Goal: Task Accomplishment & Management: Use online tool/utility

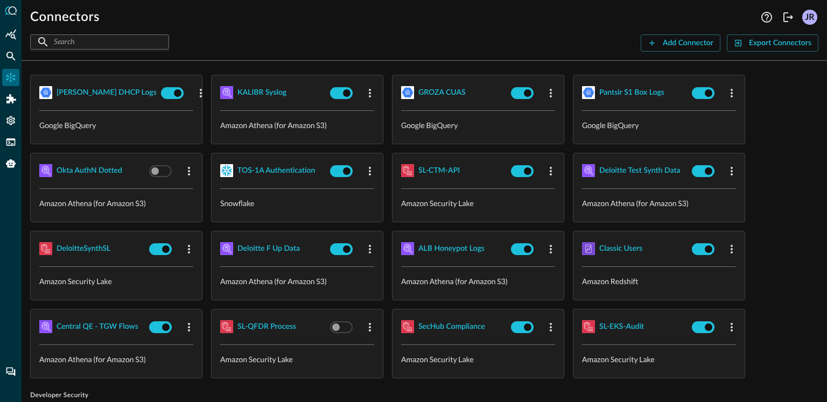
scroll to position [399, 0]
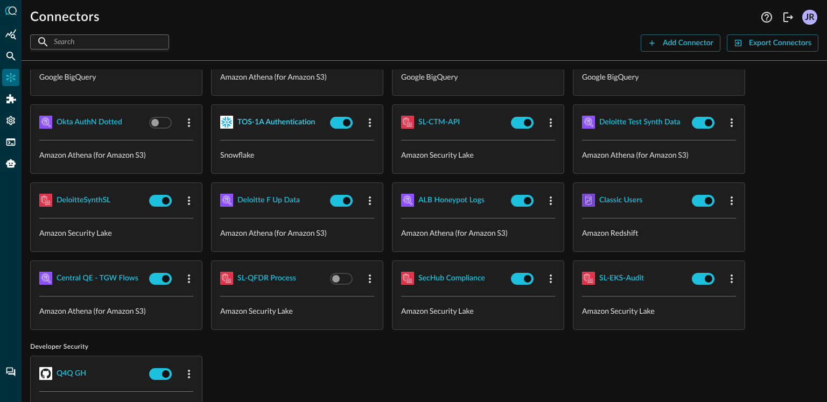
click at [264, 116] on div "TOS-1A Authentication" at bounding box center [277, 122] width 78 height 13
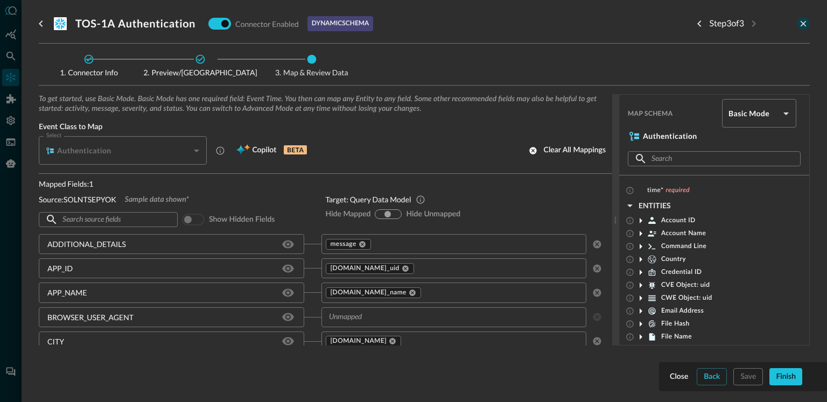
click at [804, 23] on icon "close-drawer" at bounding box center [804, 24] width 6 height 6
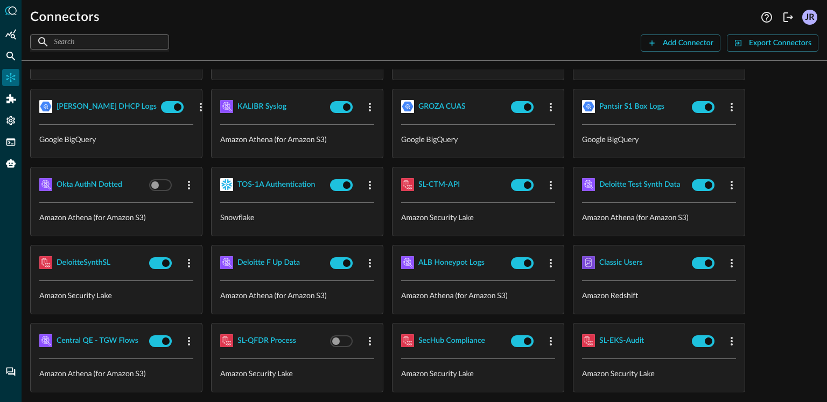
scroll to position [227, 0]
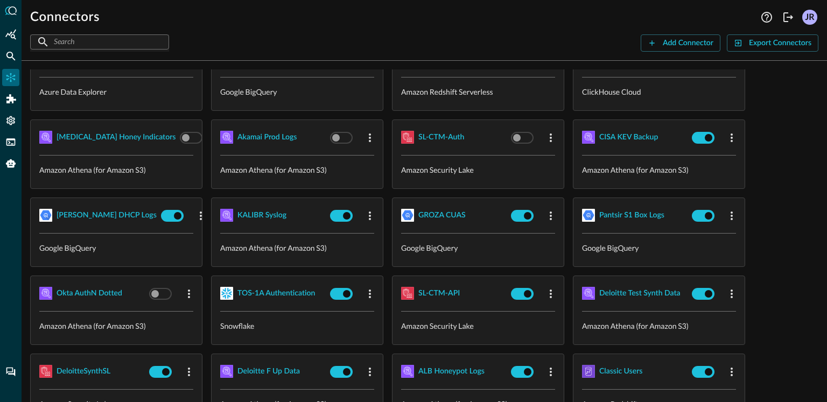
click at [10, 131] on div at bounding box center [11, 201] width 22 height 402
click at [9, 127] on div "Settings" at bounding box center [10, 120] width 17 height 17
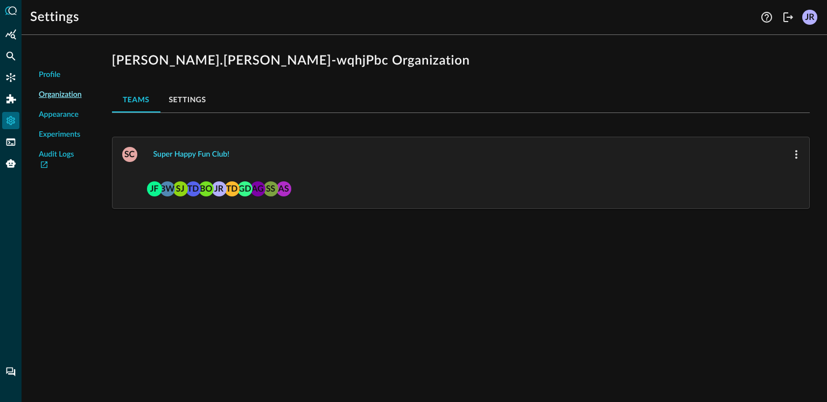
click at [205, 154] on div "Super Happy Fun Club!" at bounding box center [192, 154] width 76 height 13
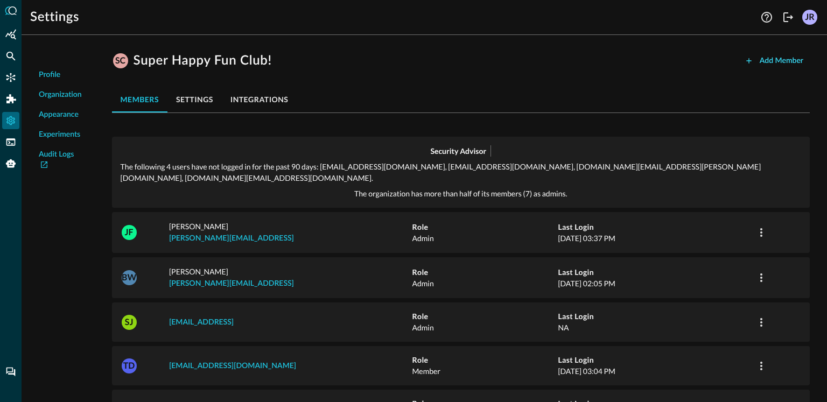
click at [772, 62] on div "Add Member" at bounding box center [782, 60] width 44 height 13
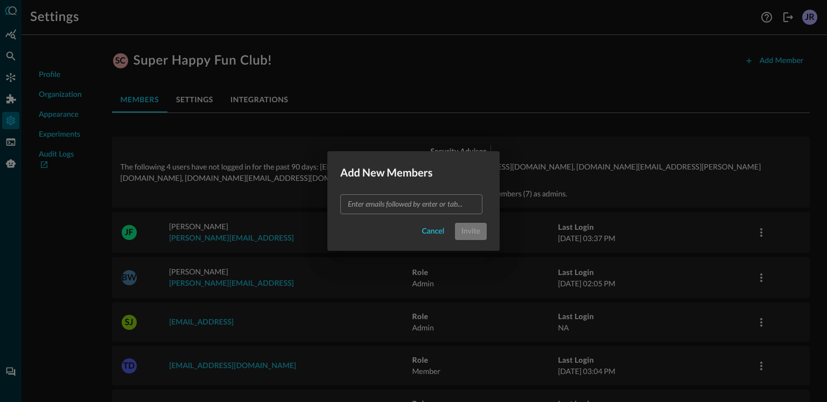
click at [410, 206] on input "text" at bounding box center [411, 204] width 134 height 13
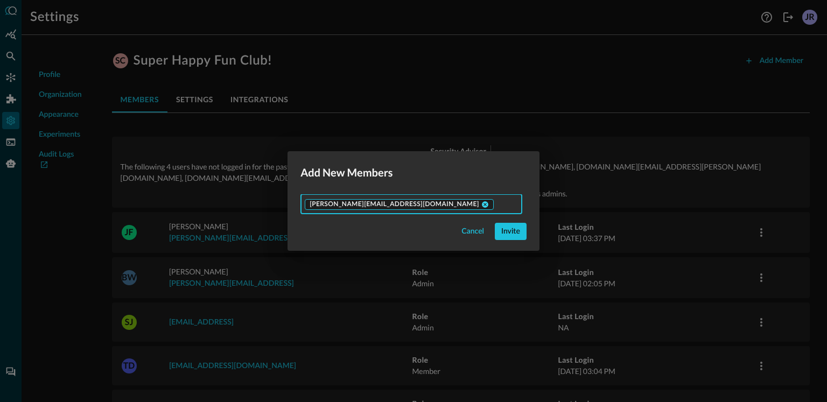
click at [482, 204] on icon at bounding box center [486, 205] width 8 height 8
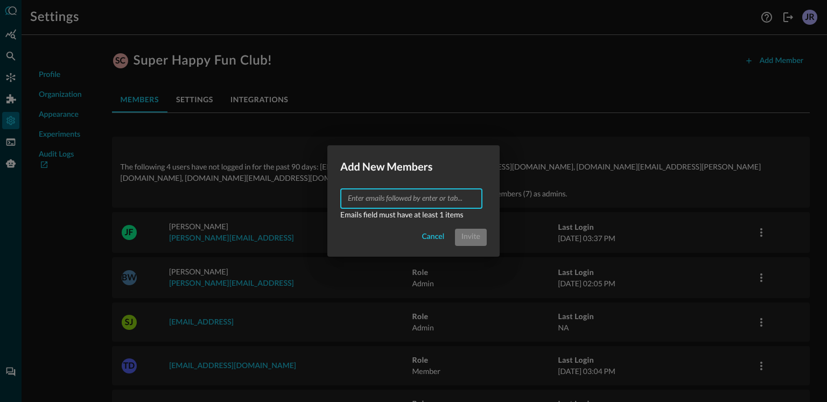
click at [430, 203] on input "text" at bounding box center [411, 198] width 134 height 13
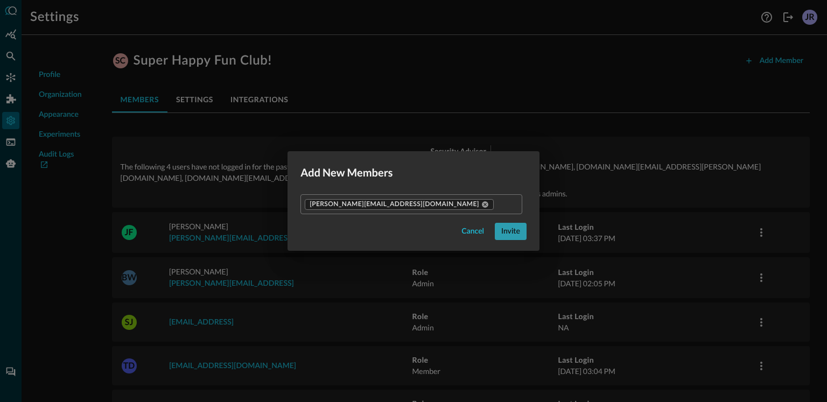
click at [501, 234] on div "Invite" at bounding box center [510, 231] width 19 height 13
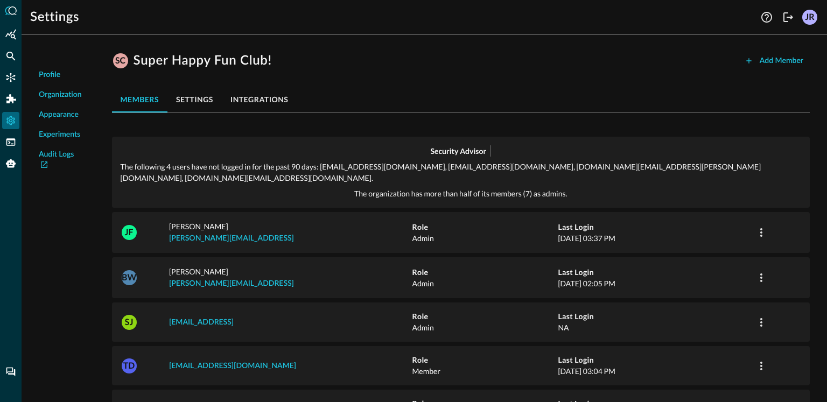
scroll to position [291, 0]
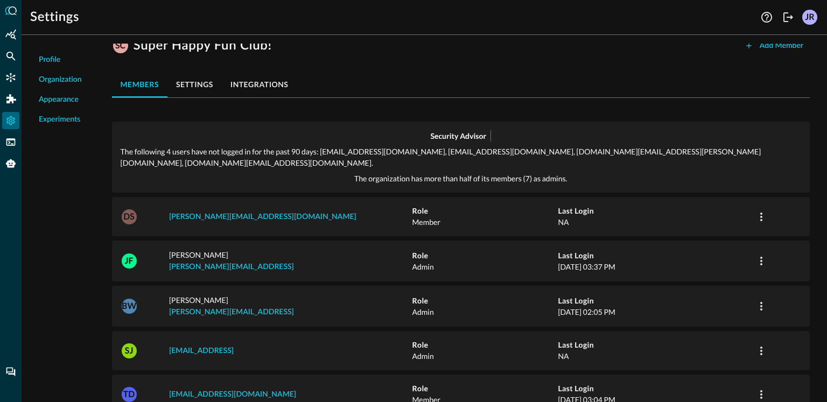
scroll to position [58, 0]
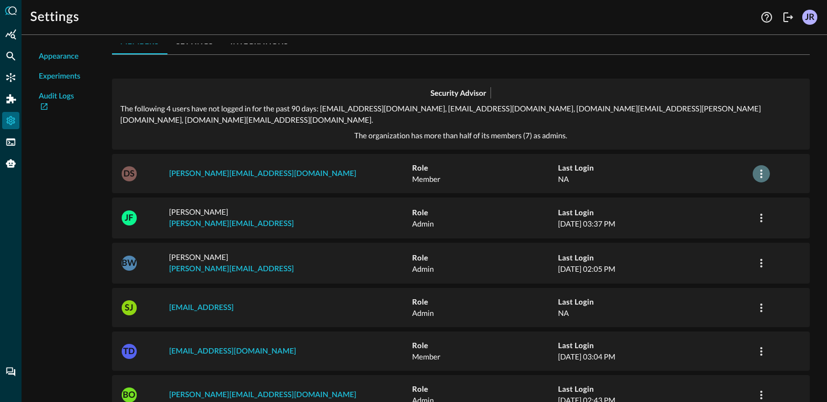
click at [755, 168] on icon "button" at bounding box center [761, 174] width 13 height 13
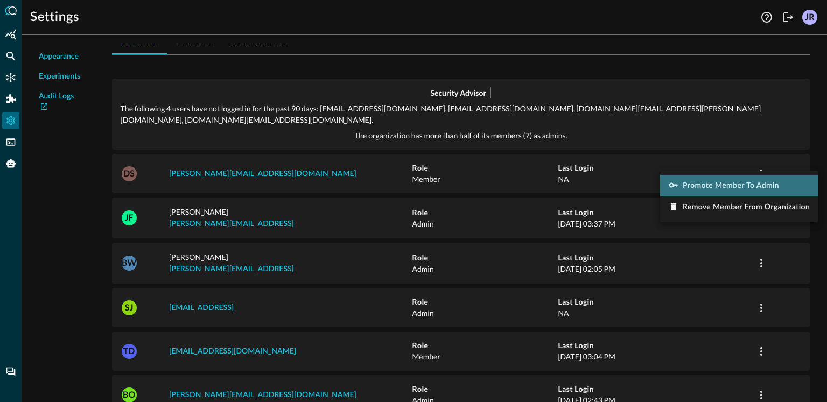
click at [728, 182] on span "Promote Member to Admin" at bounding box center [731, 186] width 96 height 8
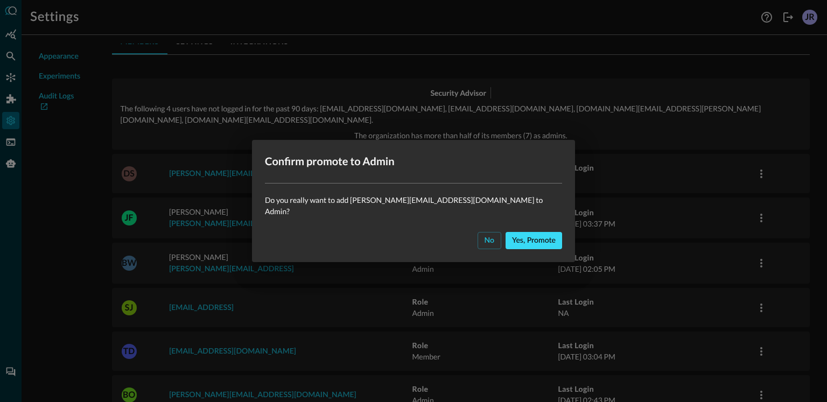
click at [527, 238] on div "Yes, promote" at bounding box center [534, 240] width 44 height 13
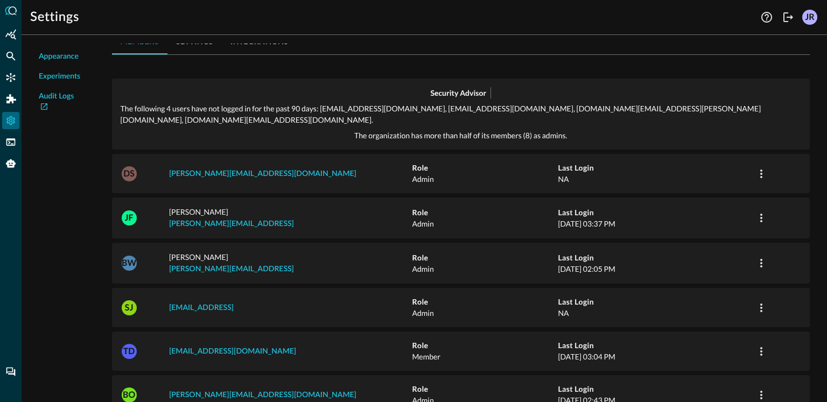
click at [81, 169] on div "Profile Organization Appearance Experiments Audit Logs" at bounding box center [60, 350] width 60 height 694
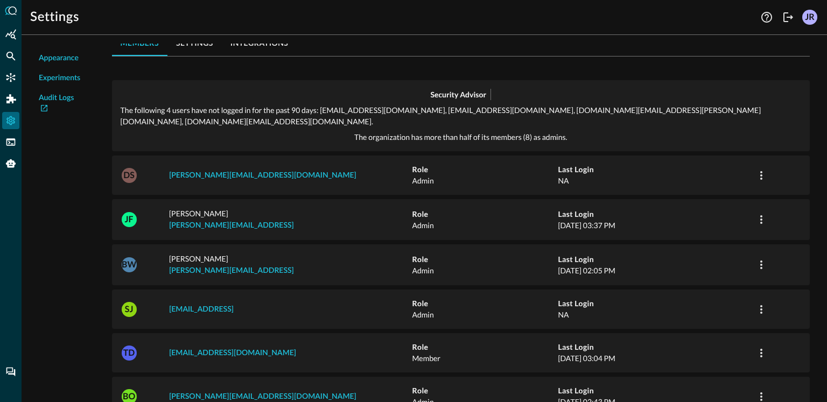
scroll to position [0, 0]
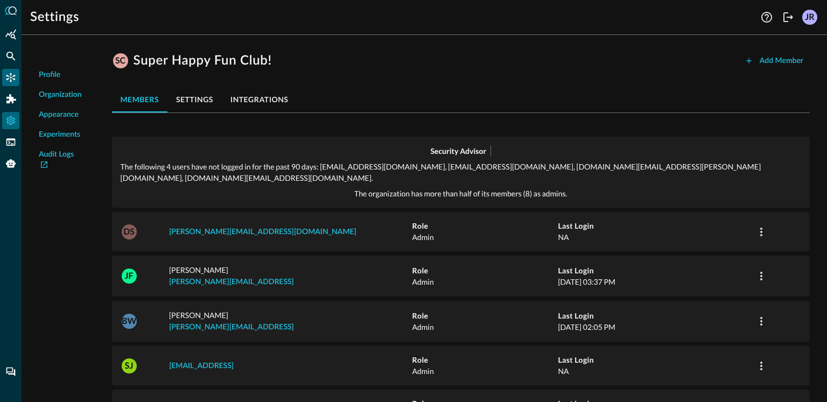
click at [8, 75] on icon "Connectors" at bounding box center [10, 77] width 9 height 9
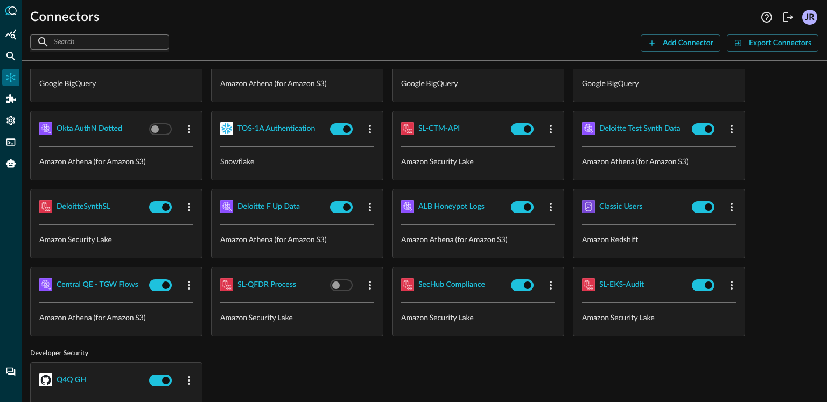
scroll to position [393, 0]
click at [661, 44] on button "Add Connector" at bounding box center [681, 42] width 80 height 17
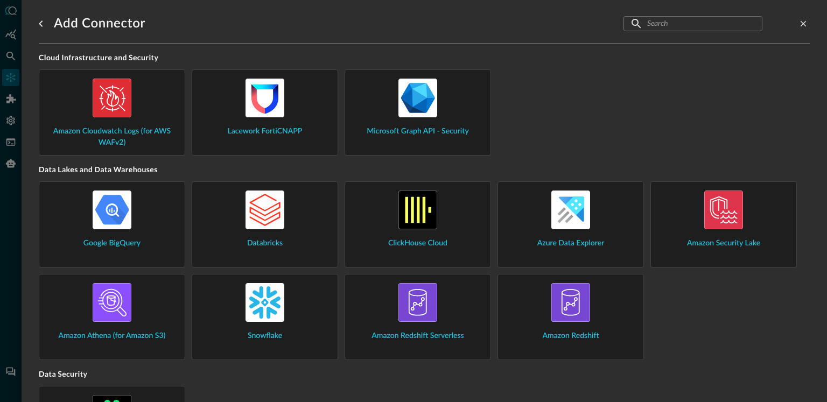
click at [278, 309] on img at bounding box center [265, 302] width 39 height 39
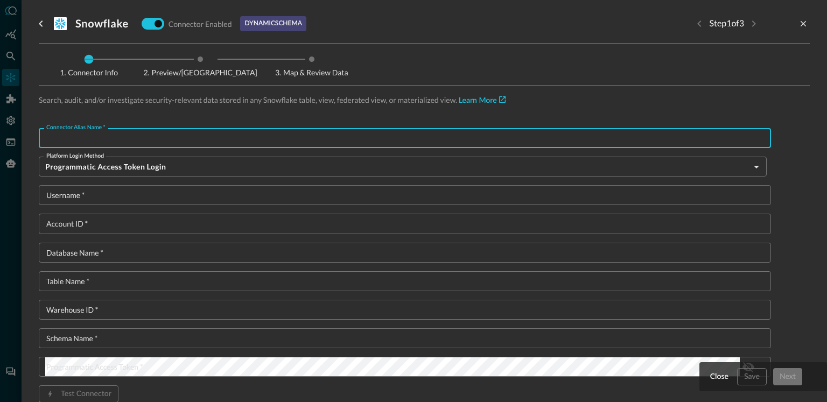
click at [213, 146] on input "Connector Alias Name   *" at bounding box center [408, 138] width 726 height 20
type input "S"
type input "CloudTrail Backup"
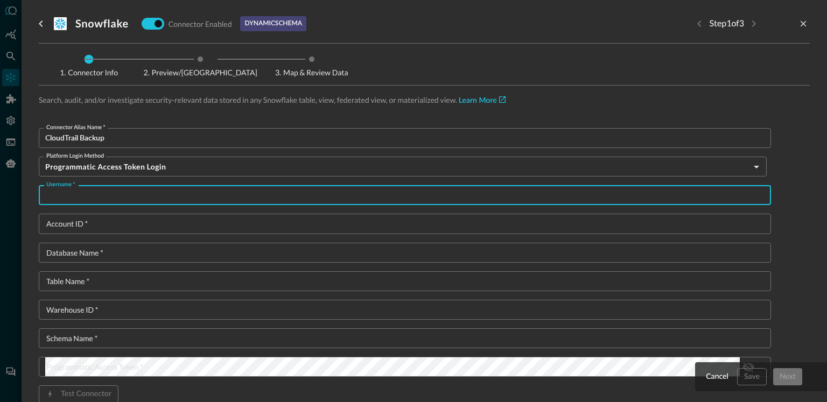
paste input "QE_SNOWFLAKE"
type input "QE_SNOWFLAKE"
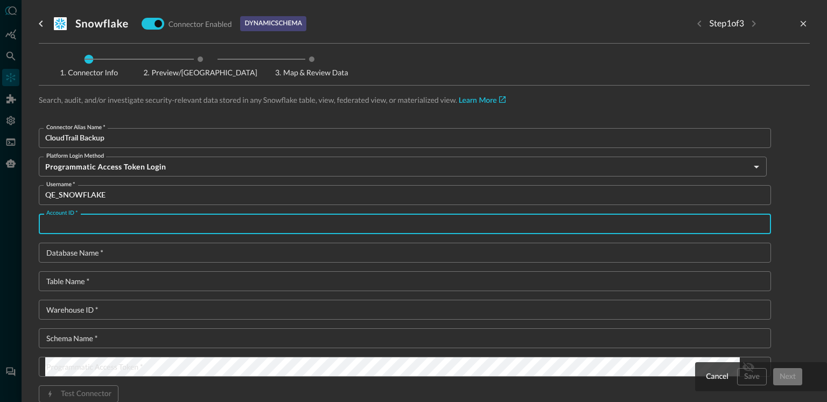
paste input "IUAMMSI-MR41907"
type input "IUAMMSI-MR41907"
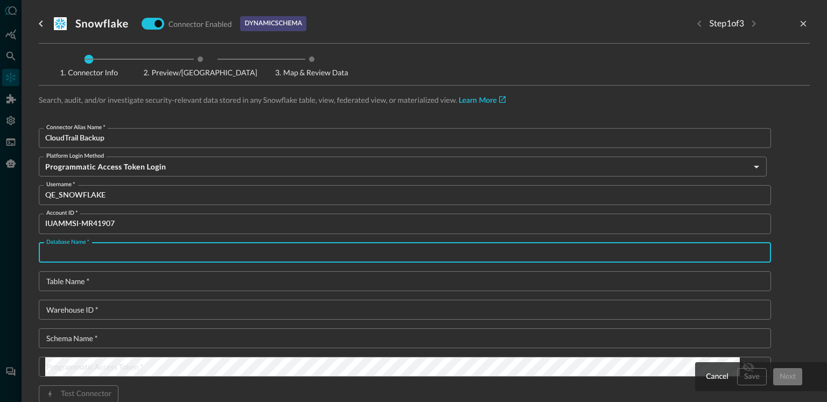
paste input "QUERY_FOR_QUERY"
type input "QUERY_FOR_QUERY"
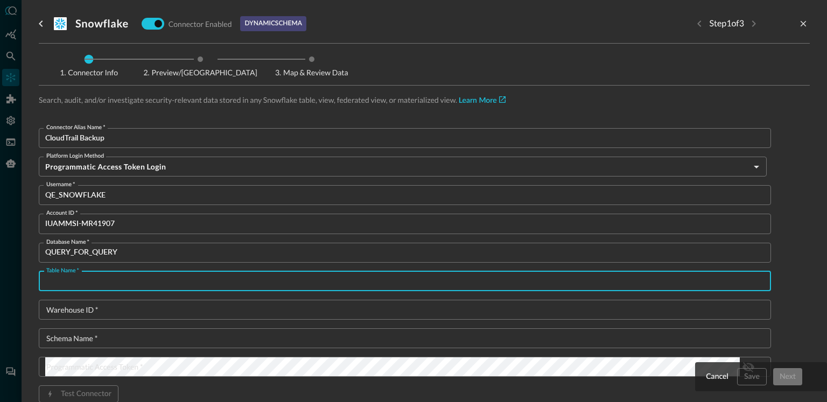
paste input "V_CLOUD_TRAIL_SELECTION"
type input "V_CLOUD_TRAIL_SELECTION"
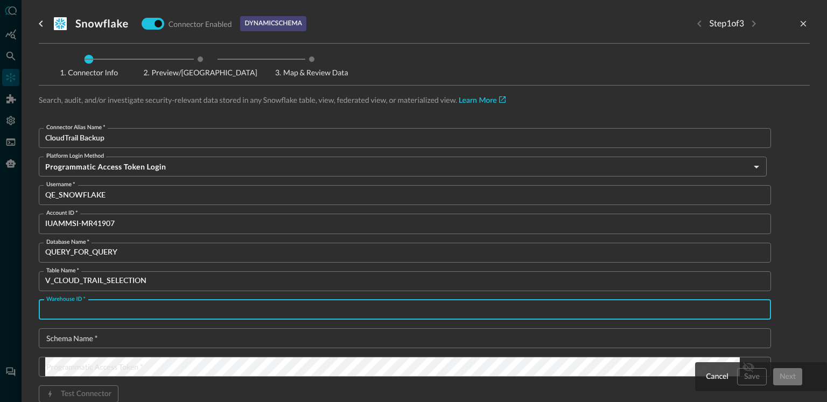
paste input "COMPUTE_WH"
type input "COMPUTE_WH"
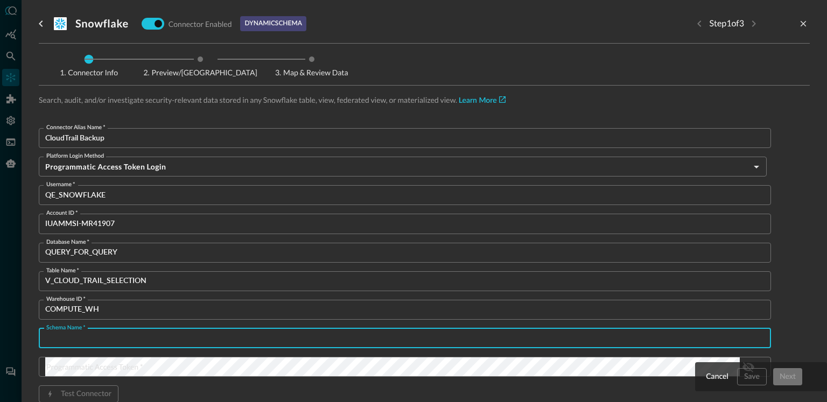
paste input "SUPER_SASS_V3"
type input "SUPER_SASS_V3"
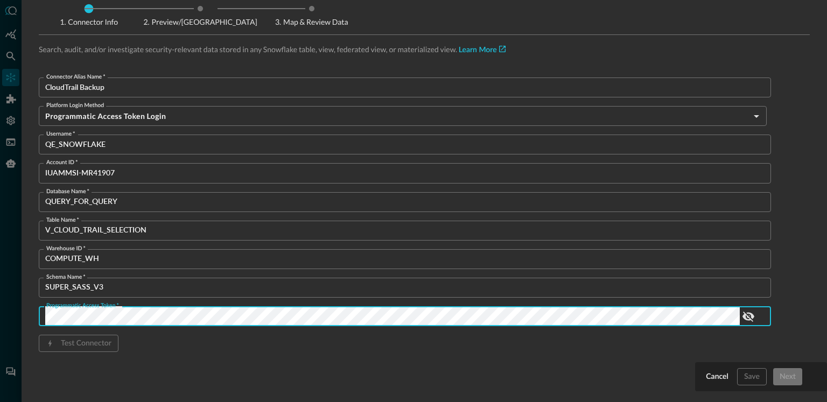
scroll to position [0, 290]
click at [341, 345] on div "Test Connector" at bounding box center [405, 343] width 733 height 17
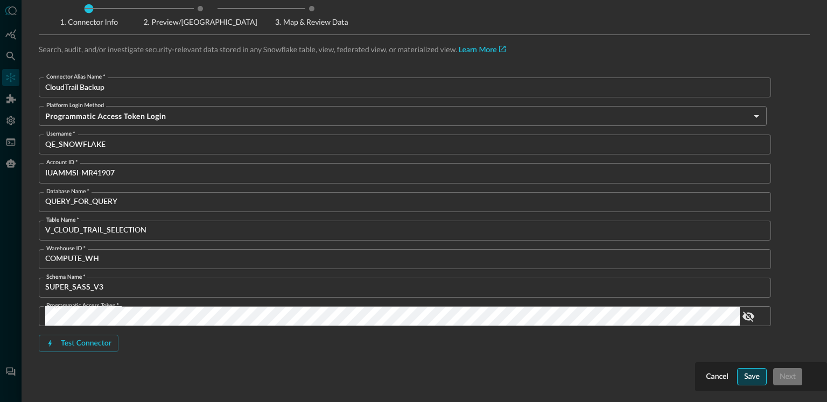
click at [760, 373] on button "Save" at bounding box center [752, 376] width 30 height 17
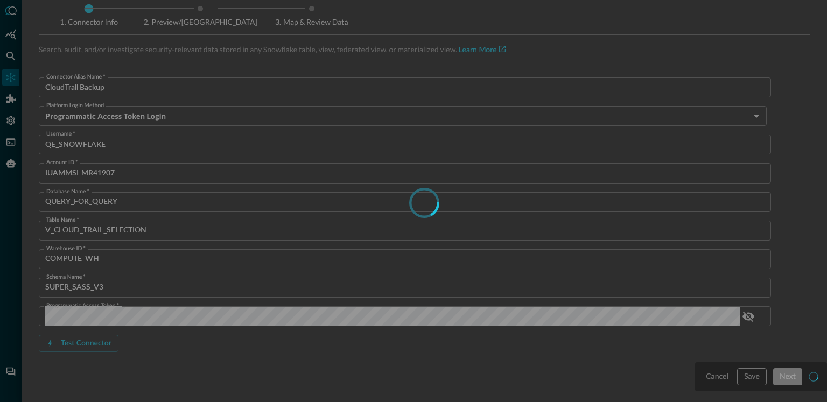
type input "Snowflake"
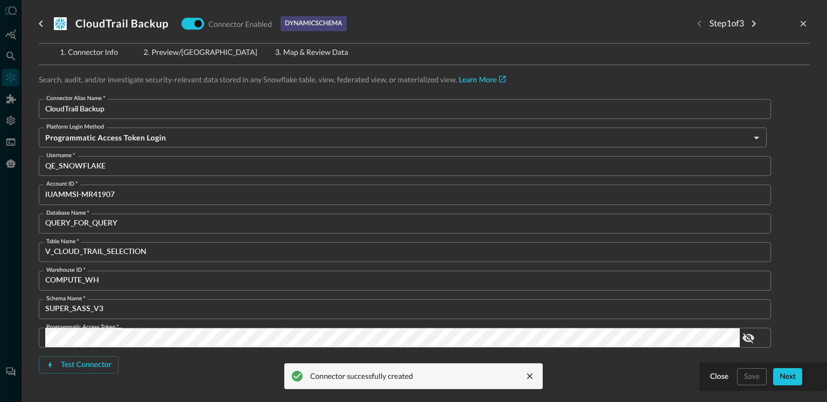
scroll to position [42, 0]
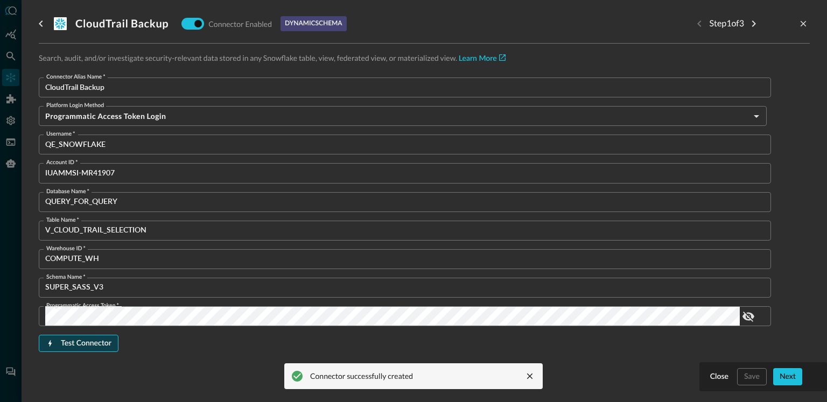
click at [84, 345] on div "Test Connector" at bounding box center [86, 343] width 51 height 13
click at [792, 378] on div "Next" at bounding box center [788, 377] width 16 height 13
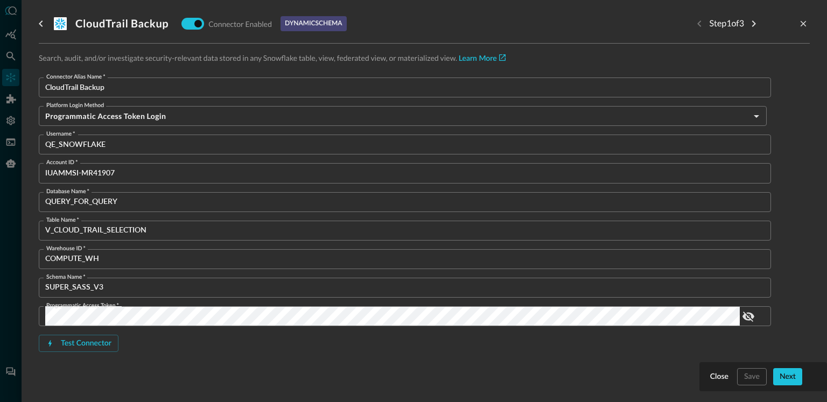
scroll to position [20, 0]
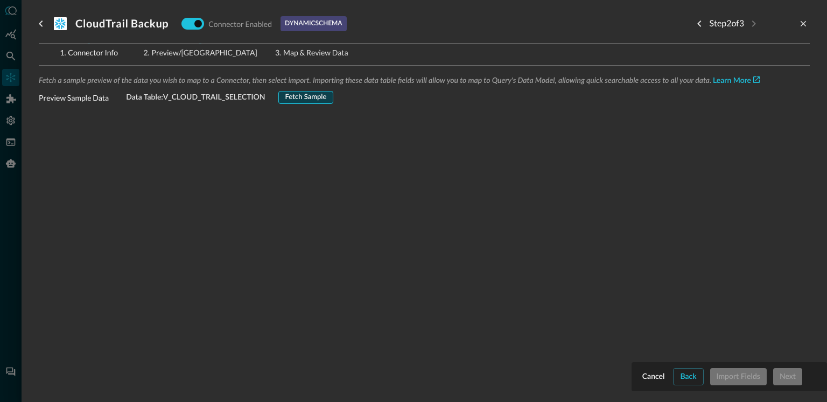
click at [314, 102] on button "Fetch Sample" at bounding box center [305, 97] width 55 height 13
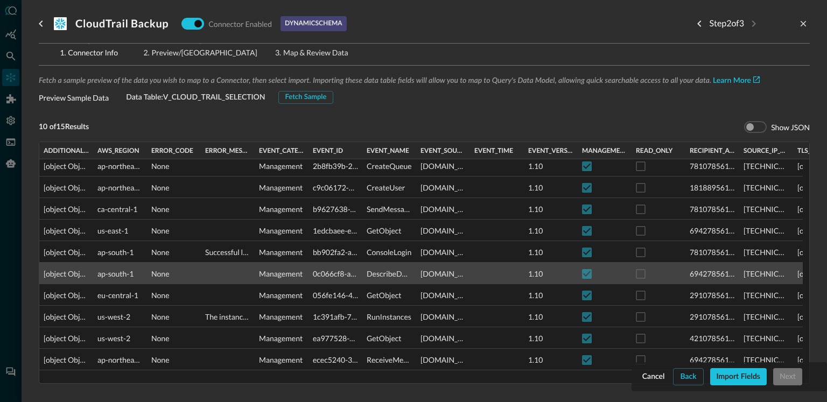
scroll to position [105, 0]
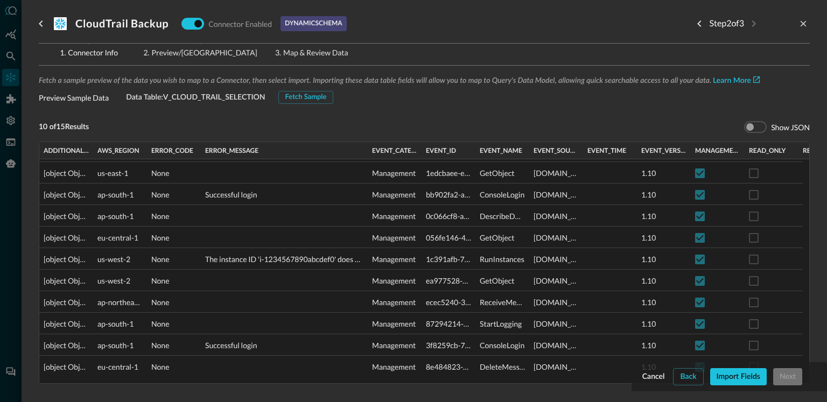
drag, startPoint x: 253, startPoint y: 150, endPoint x: 360, endPoint y: 163, distance: 107.5
click at [360, 163] on div "ADDITIONAL_EVENT_DATA AWS_REGION ERROR_CODE ERROR_MESSAGE" at bounding box center [424, 262] width 770 height 241
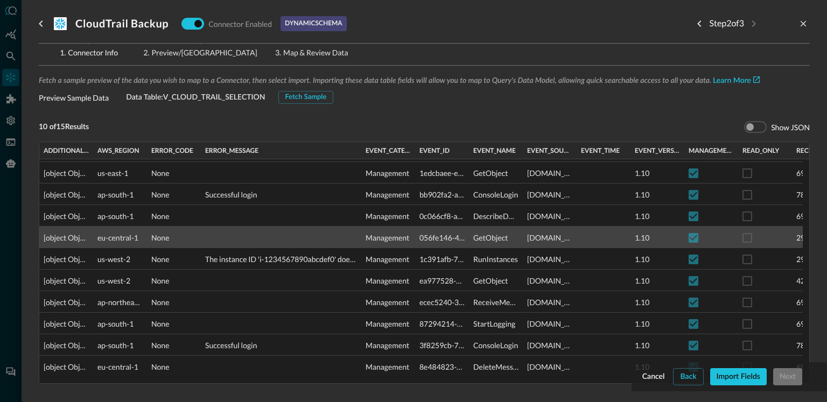
scroll to position [0, 0]
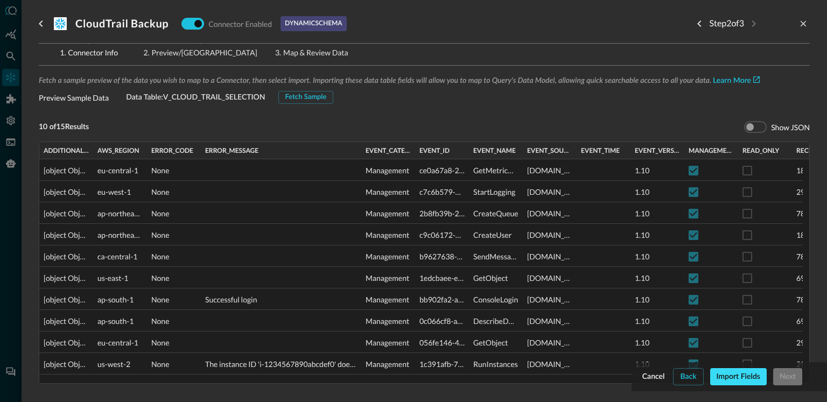
click at [751, 377] on div "Import Fields" at bounding box center [739, 377] width 44 height 13
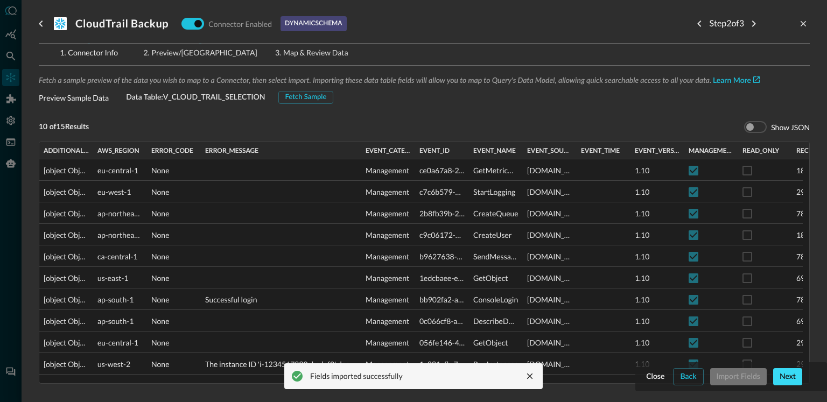
click at [789, 374] on div "Next" at bounding box center [788, 377] width 16 height 13
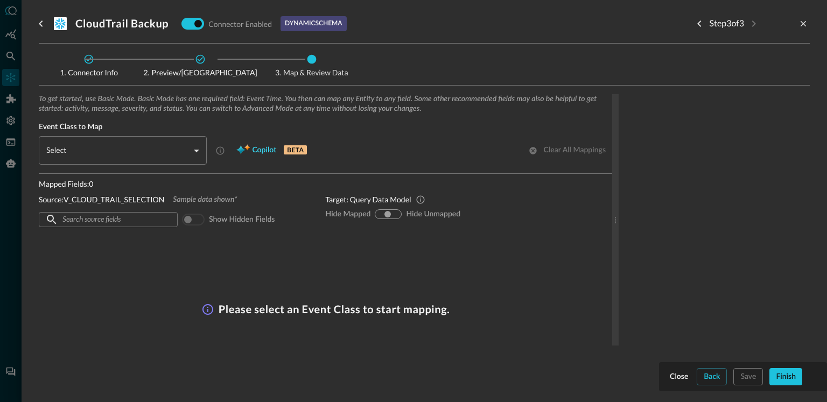
click at [254, 153] on span "Copilot" at bounding box center [264, 150] width 24 height 13
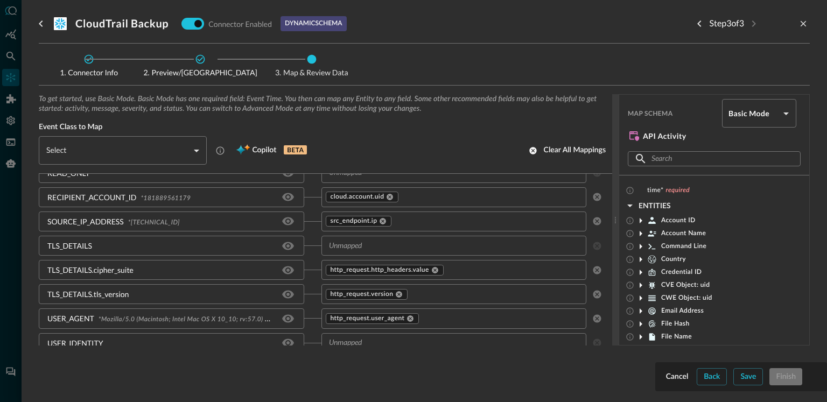
scroll to position [365, 0]
click at [185, 148] on body "Connectors Help Logout JR ​ ​ Add Connector Export Connectors Cloud Infrastruct…" at bounding box center [413, 201] width 827 height 402
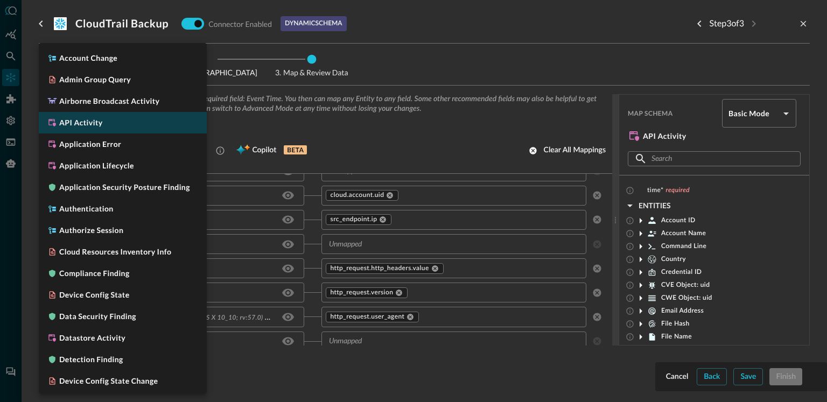
click at [144, 127] on li "API Activity" at bounding box center [123, 123] width 168 height 22
type input "CLASS_API_ACTIVITY"
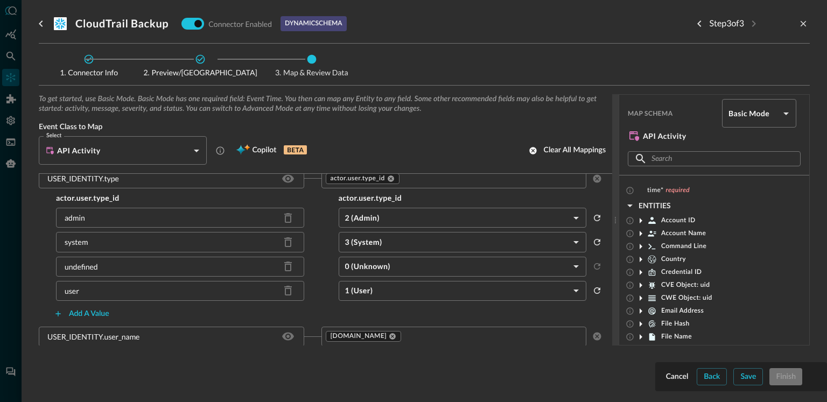
scroll to position [881, 0]
click at [751, 380] on div "Save" at bounding box center [749, 377] width 16 height 13
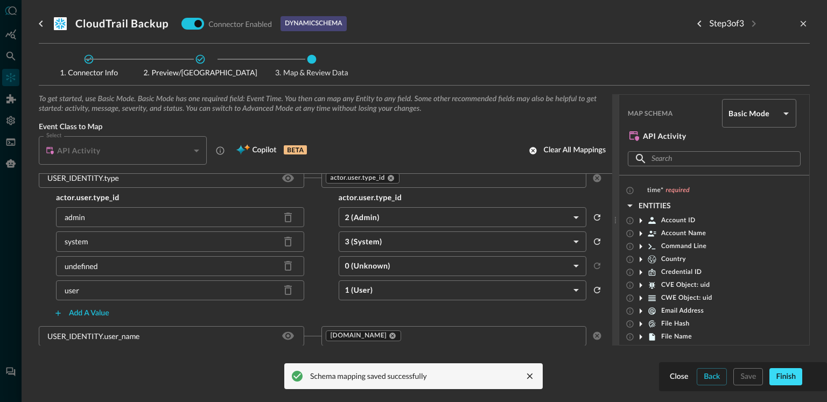
click at [782, 381] on div "Finish" at bounding box center [786, 377] width 20 height 13
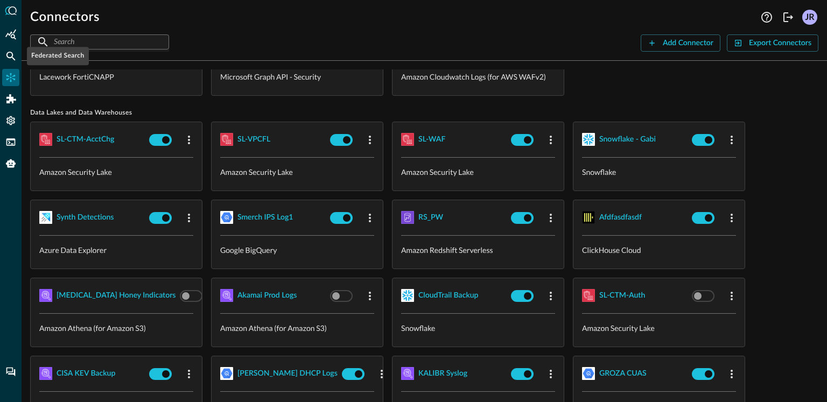
click at [9, 62] on div "Federated Search" at bounding box center [10, 55] width 17 height 17
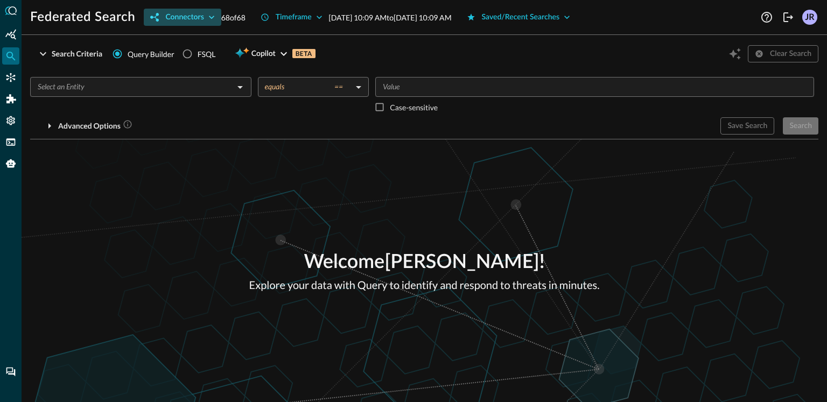
click at [180, 18] on div "Connectors" at bounding box center [184, 17] width 38 height 13
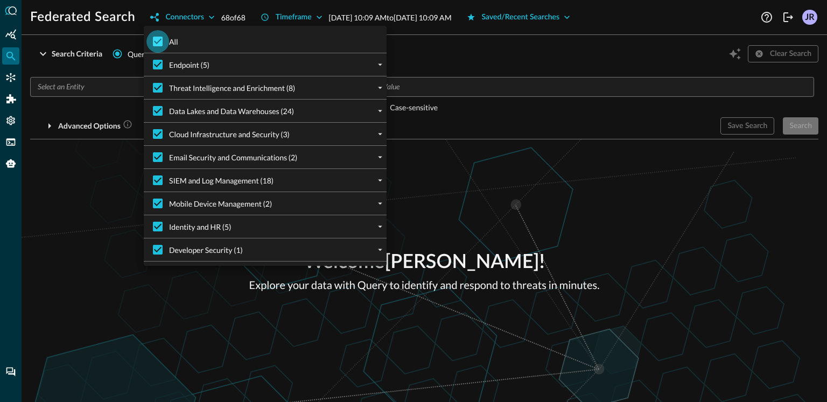
click at [164, 38] on input "All" at bounding box center [158, 41] width 23 height 23
checkbox input "false"
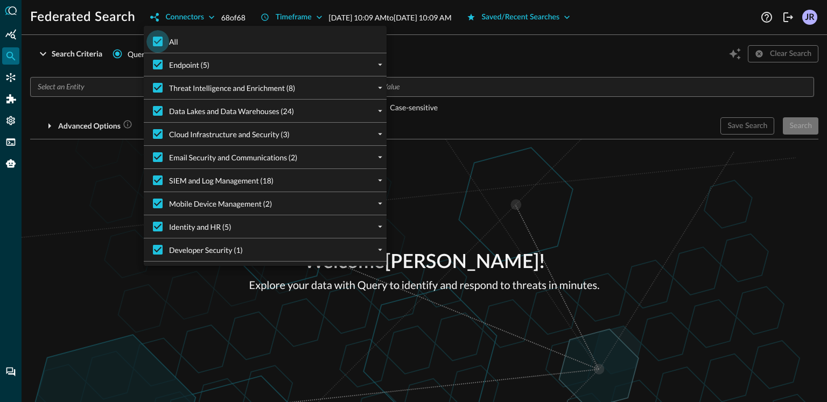
checkbox input "false"
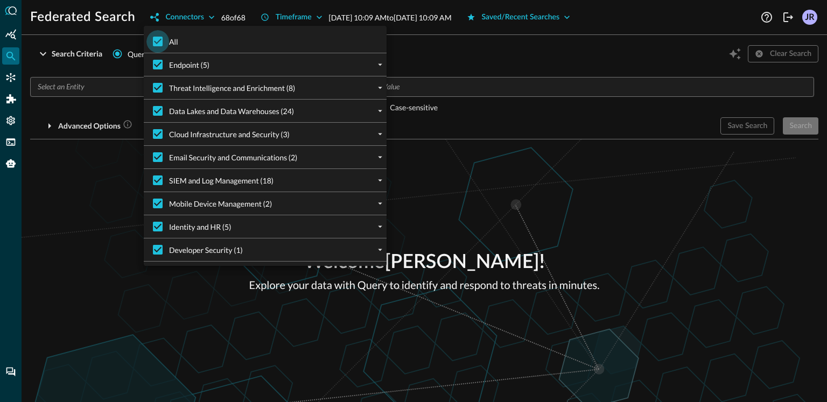
checkbox input "false"
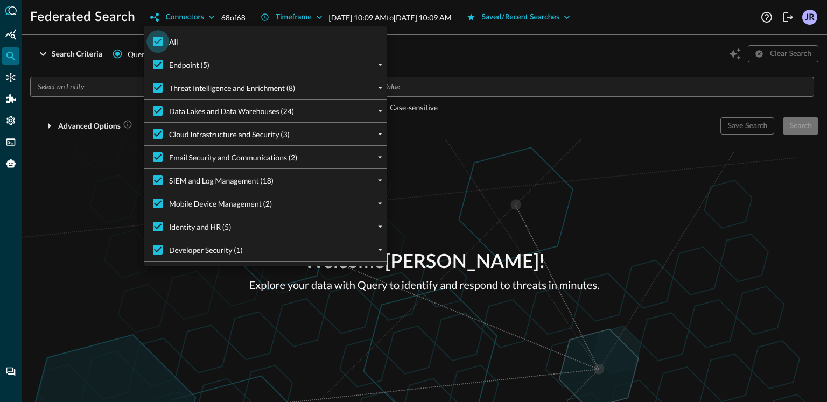
checkbox input "false"
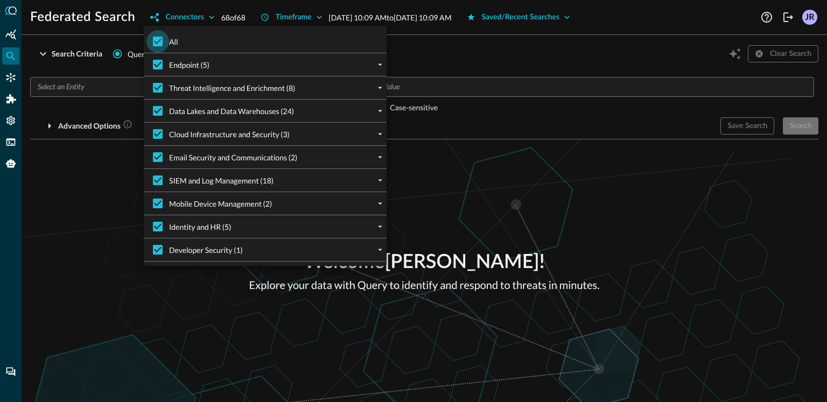
checkbox input "false"
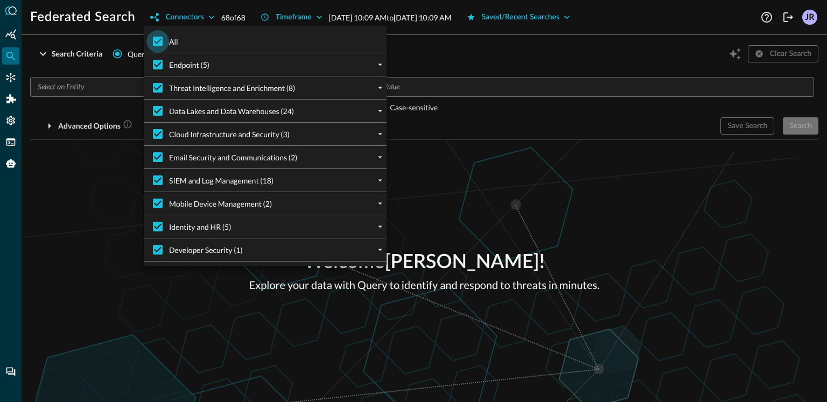
checkbox input "false"
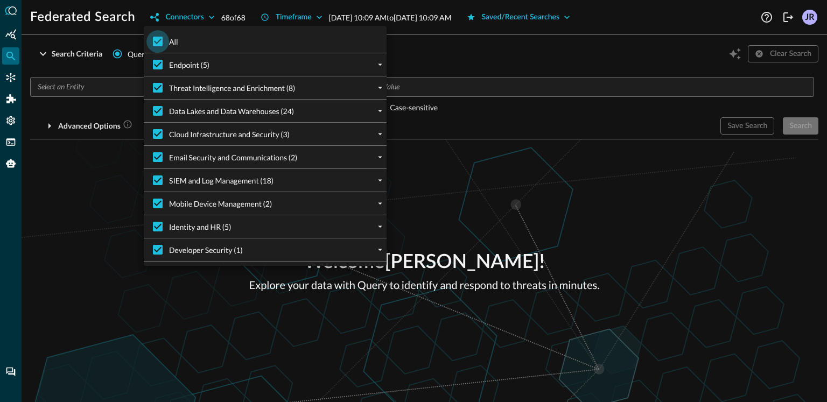
checkbox input "false"
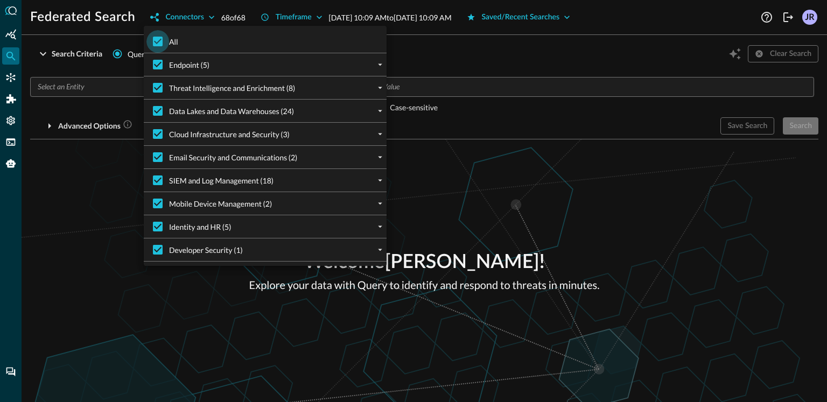
checkbox input "false"
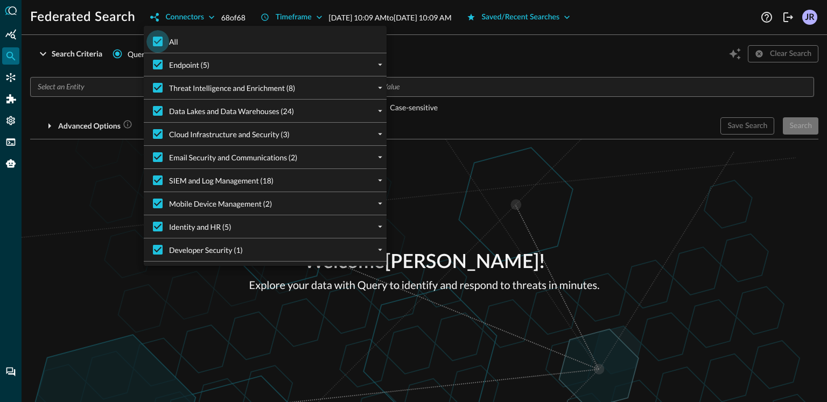
checkbox input "false"
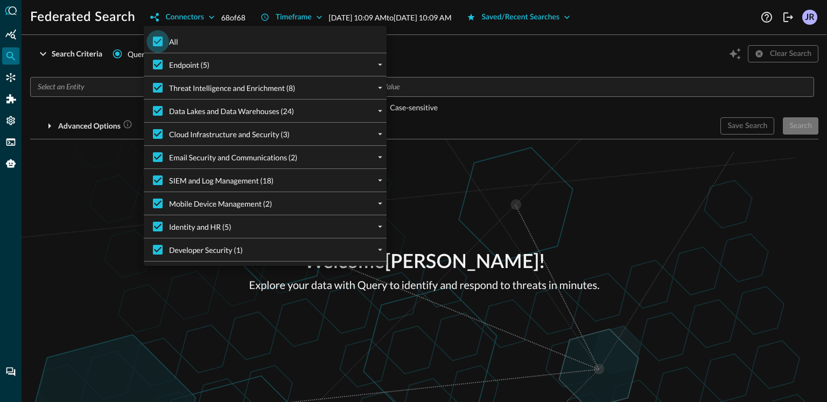
checkbox input "false"
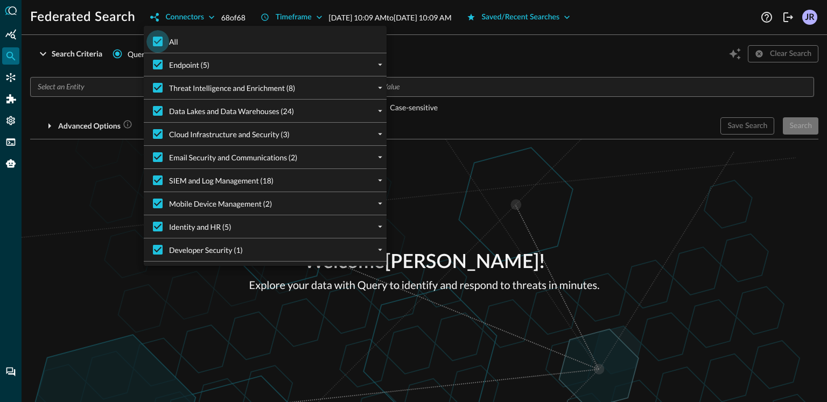
checkbox input "false"
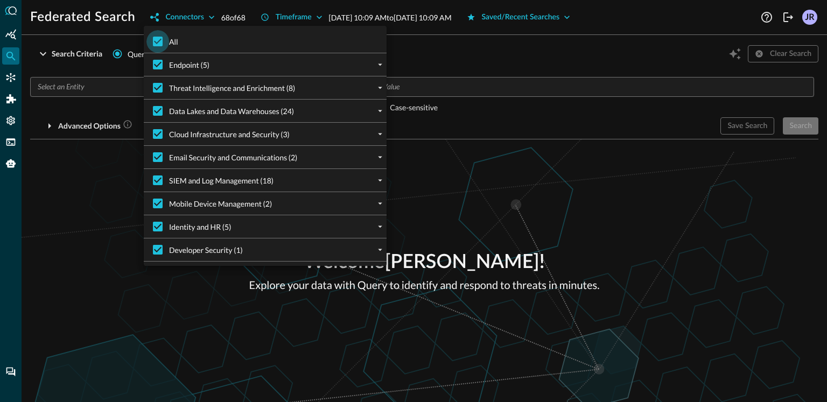
checkbox input "false"
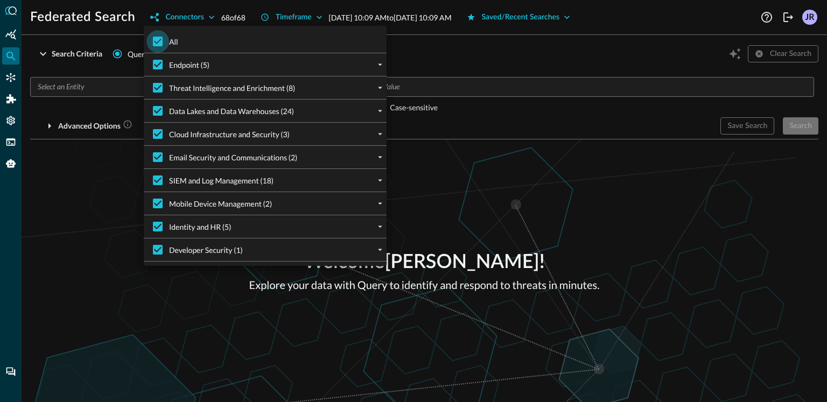
checkbox input "false"
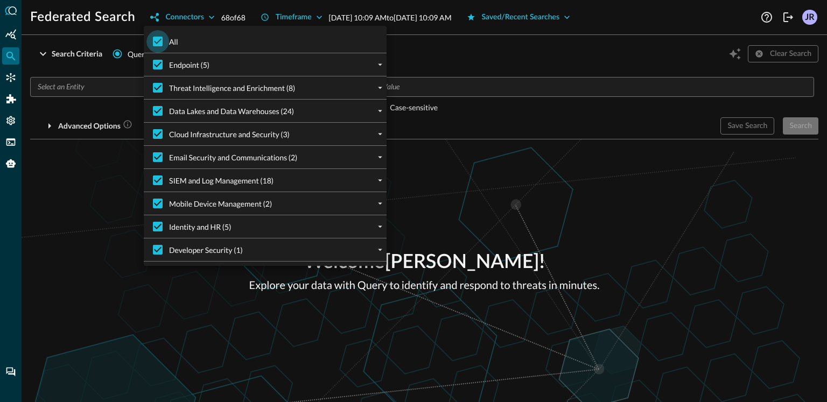
checkbox input "false"
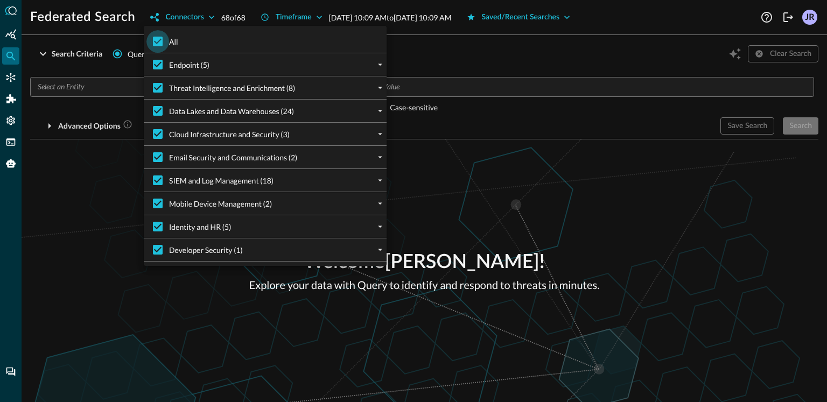
checkbox input "false"
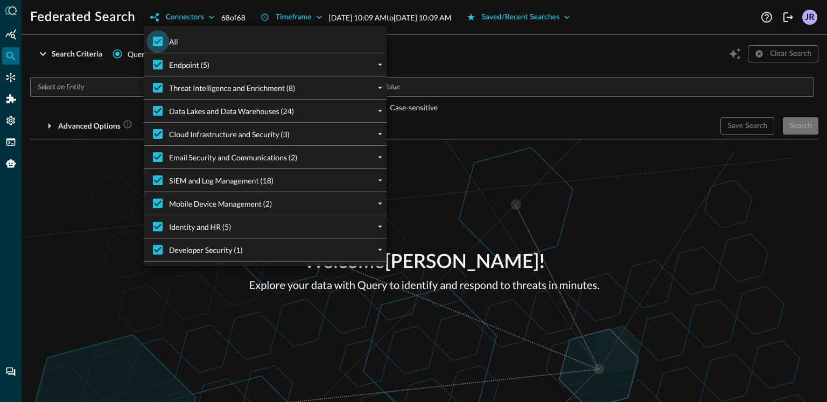
checkbox input "false"
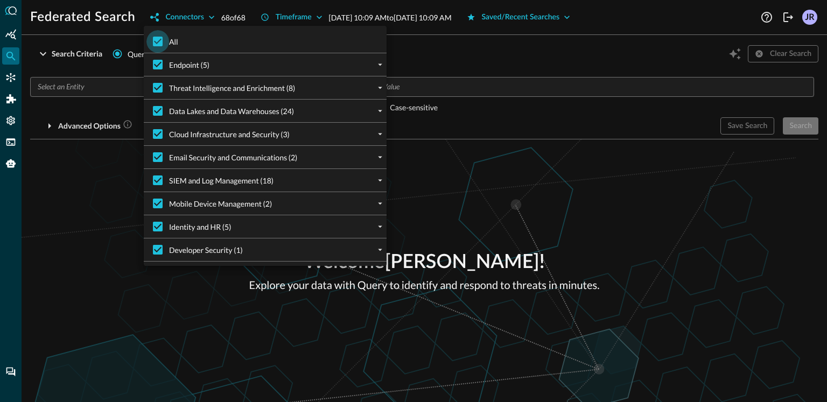
checkbox input "false"
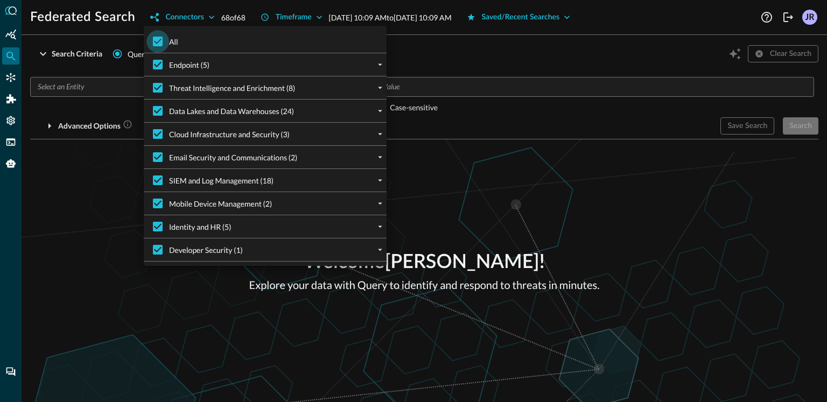
checkbox input "false"
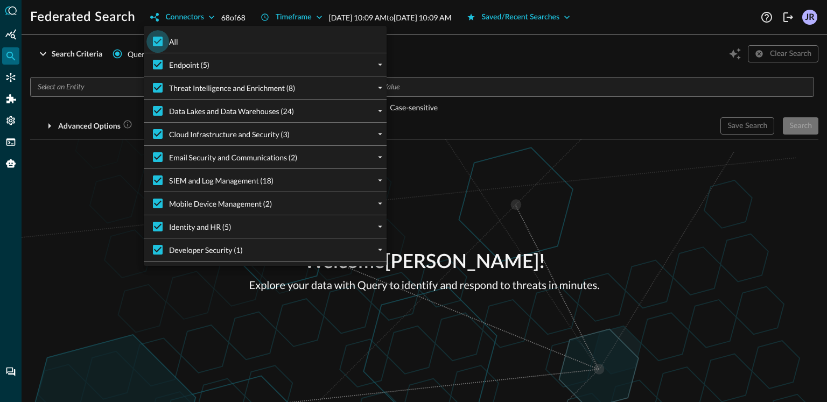
checkbox input "false"
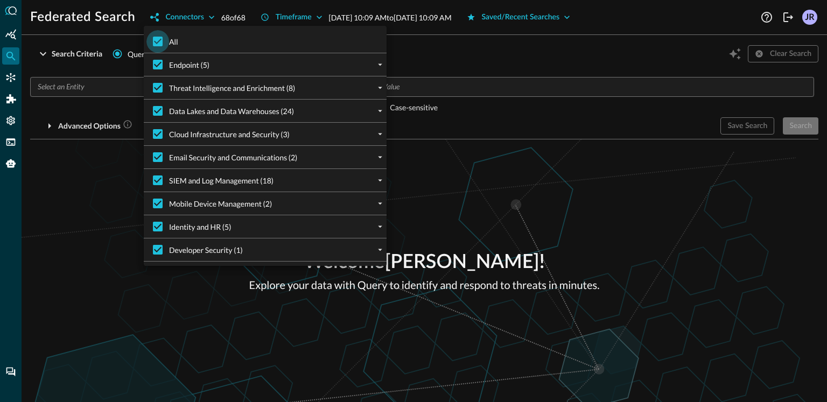
checkbox input "false"
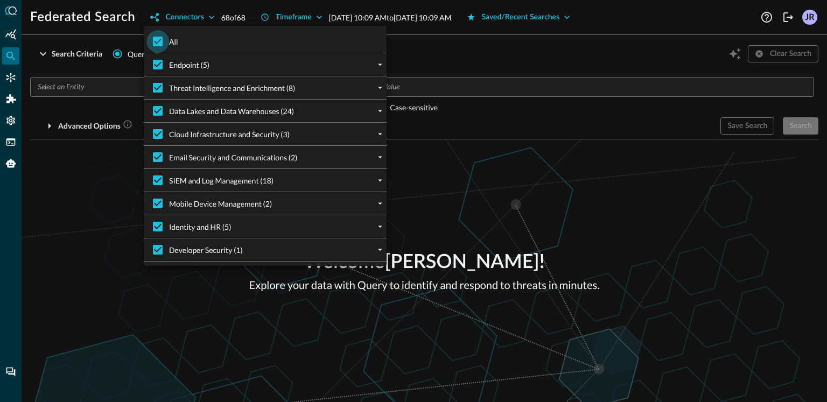
checkbox input "false"
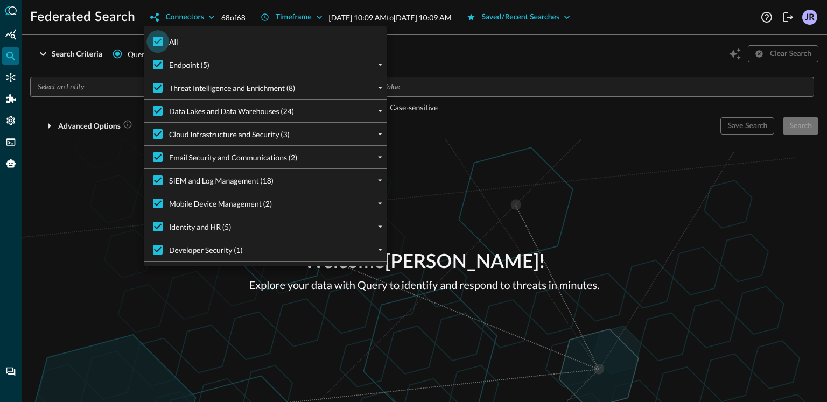
checkbox input "false"
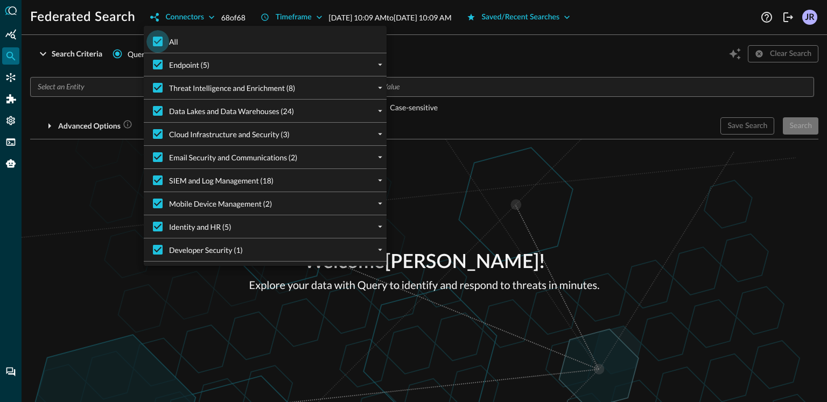
checkbox input "false"
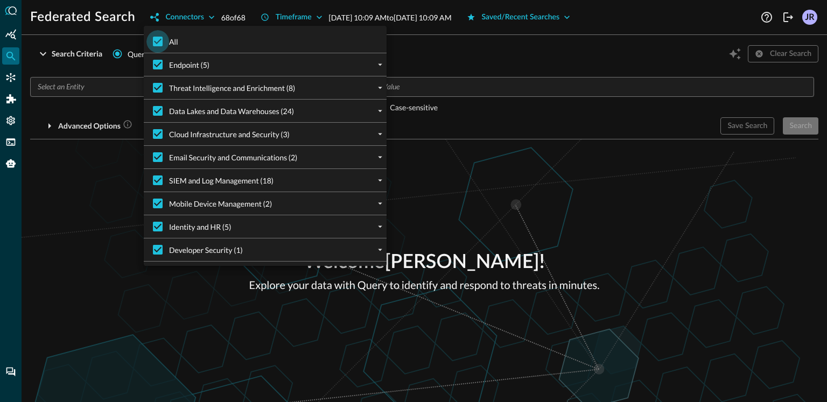
checkbox input "false"
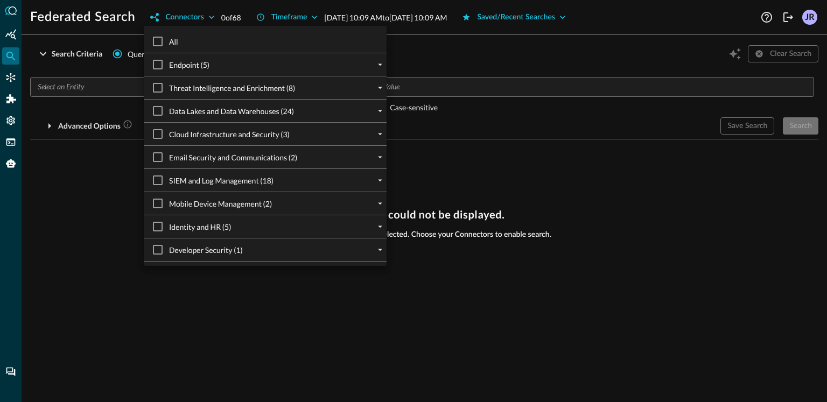
click at [384, 116] on div at bounding box center [380, 111] width 13 height 13
click at [378, 112] on icon "expand" at bounding box center [380, 111] width 10 height 10
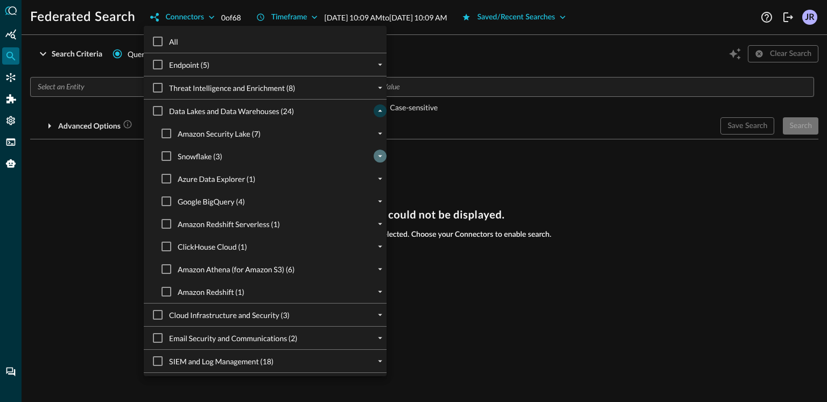
click at [378, 159] on icon "expand" at bounding box center [380, 156] width 10 height 10
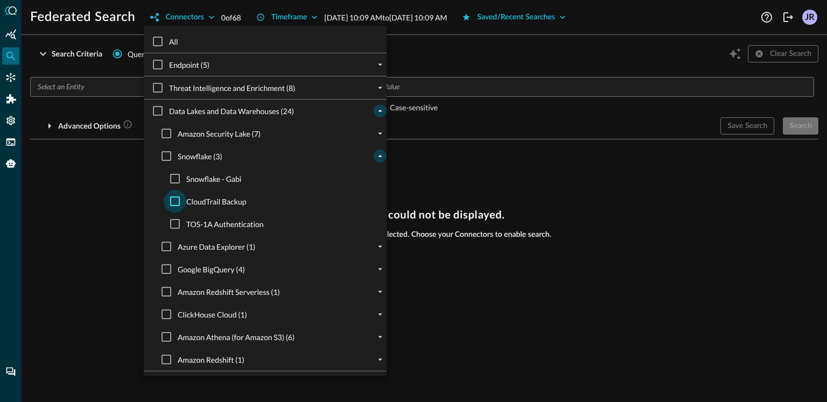
click at [171, 204] on input "CloudTrail Backup" at bounding box center [175, 201] width 23 height 23
checkbox input "true"
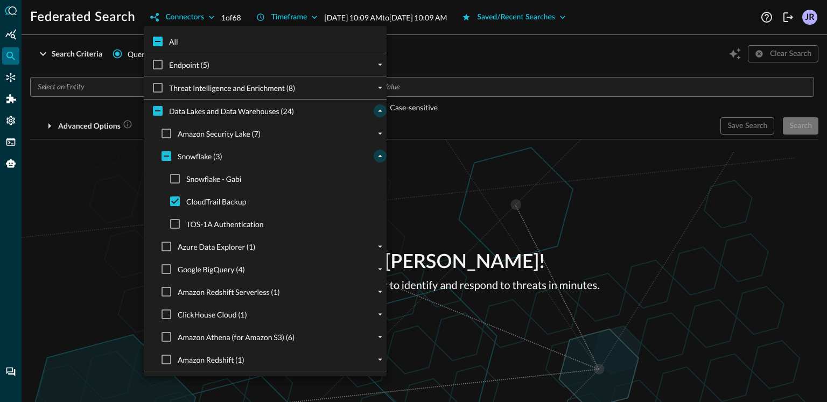
click at [107, 193] on div at bounding box center [413, 201] width 827 height 402
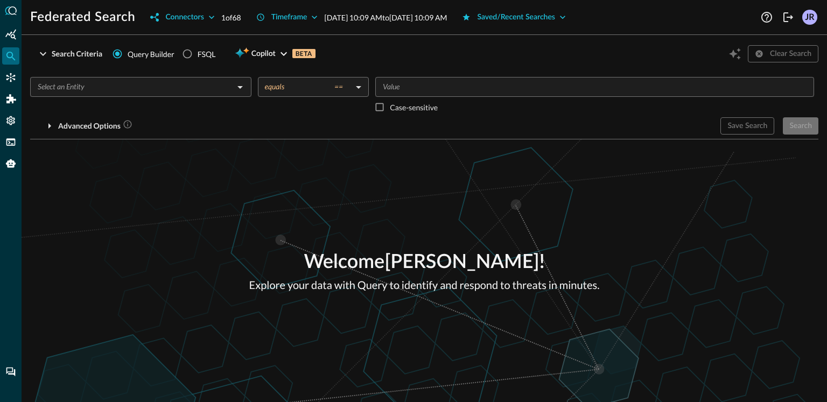
click at [117, 96] on div "​" at bounding box center [140, 87] width 221 height 20
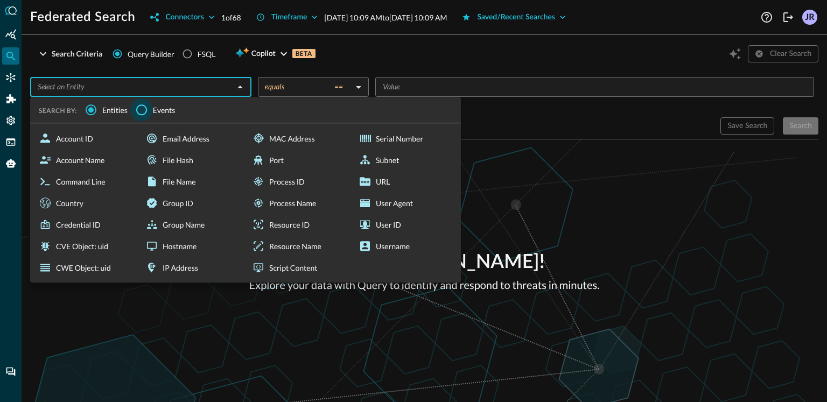
click at [148, 110] on input "Events" at bounding box center [141, 110] width 23 height 23
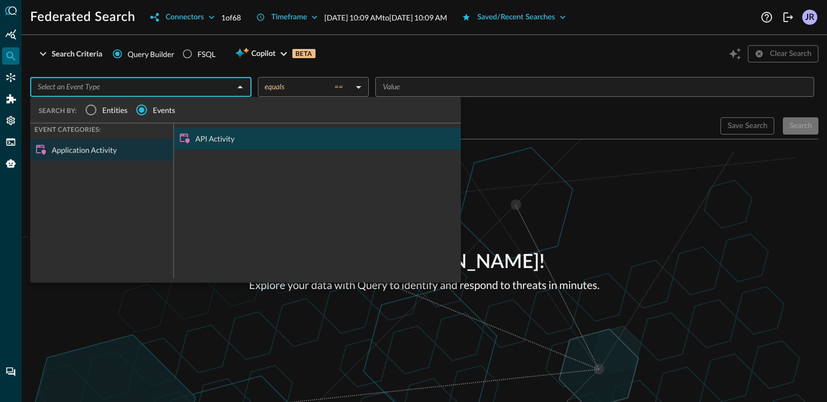
click at [225, 138] on div "API Activity" at bounding box center [317, 139] width 287 height 22
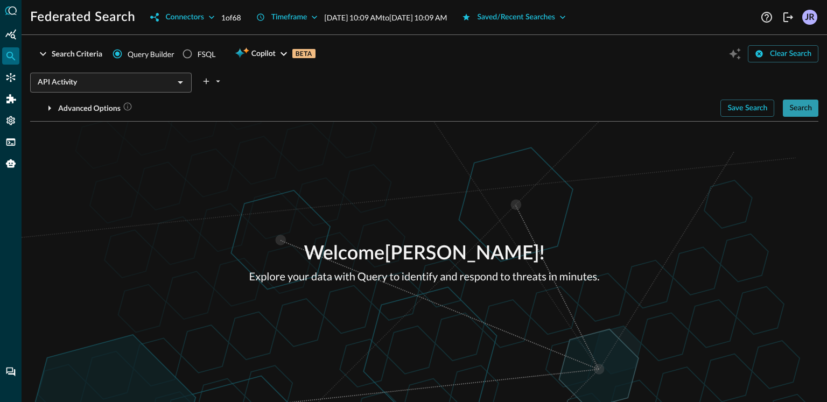
click at [804, 114] on div "Search" at bounding box center [801, 108] width 23 height 13
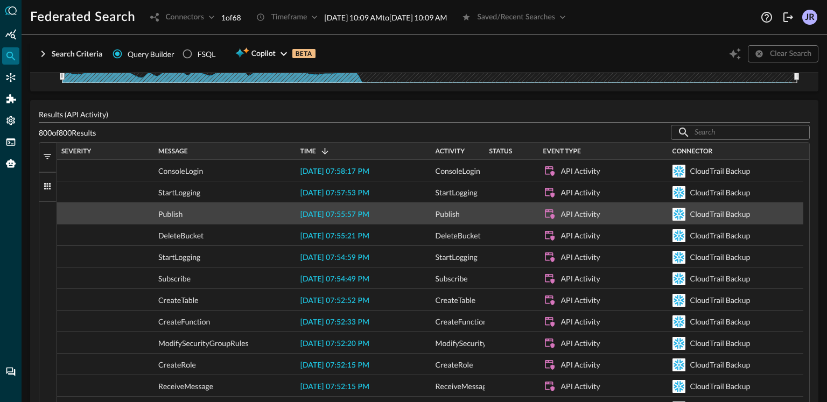
scroll to position [156, 0]
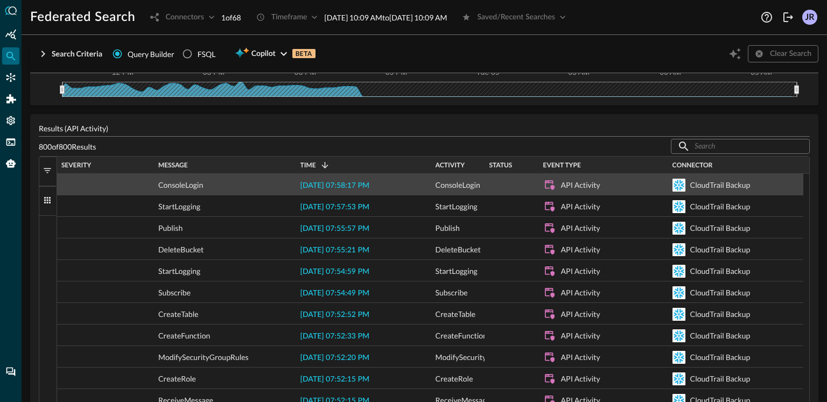
click at [329, 186] on span "2025-09-08 07:58:17 PM" at bounding box center [335, 186] width 69 height 8
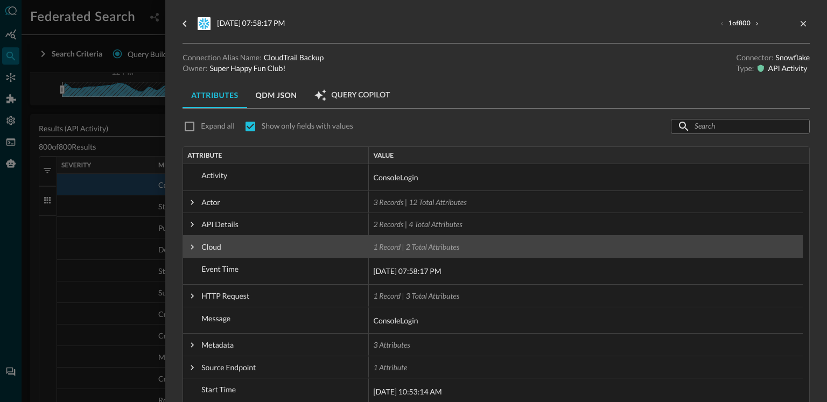
scroll to position [2, 0]
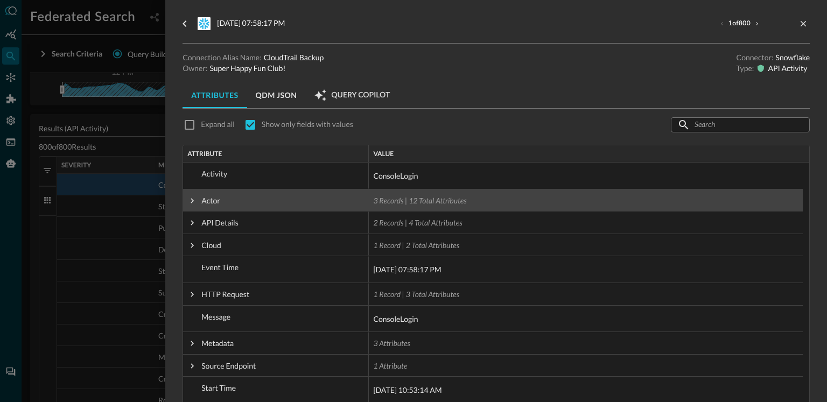
click at [193, 203] on span at bounding box center [192, 201] width 10 height 10
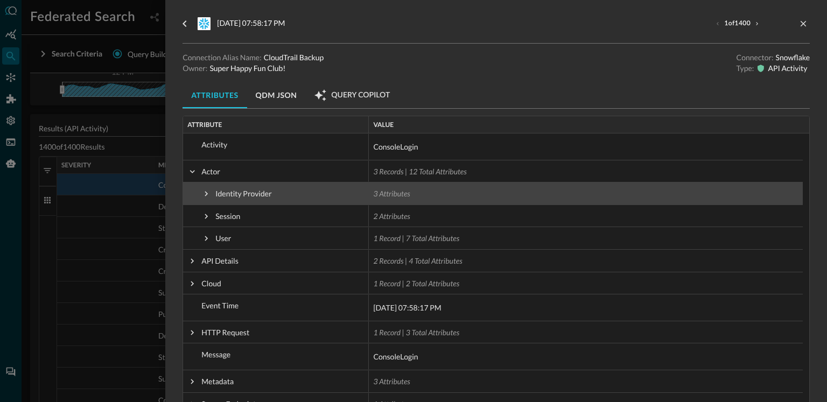
click at [205, 198] on span at bounding box center [206, 194] width 10 height 22
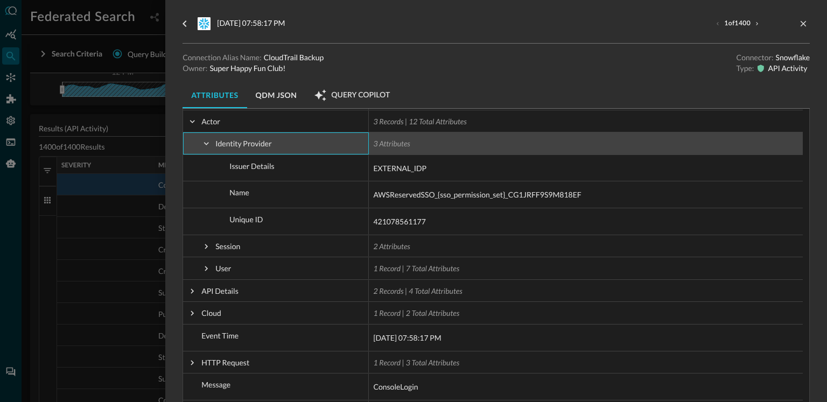
scroll to position [82, 0]
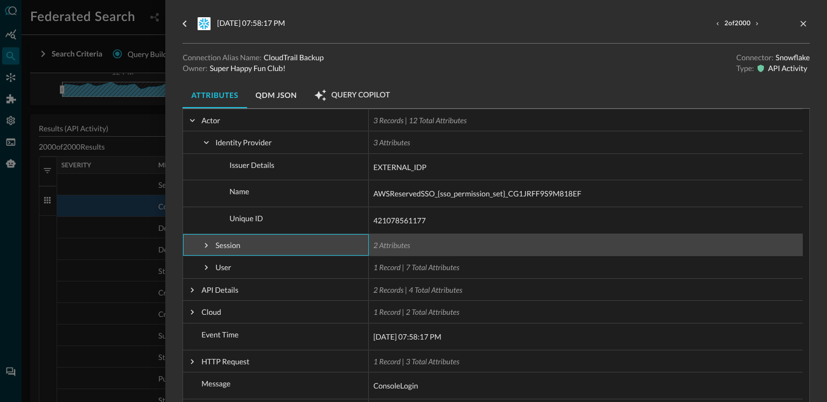
click at [206, 247] on span at bounding box center [206, 246] width 10 height 10
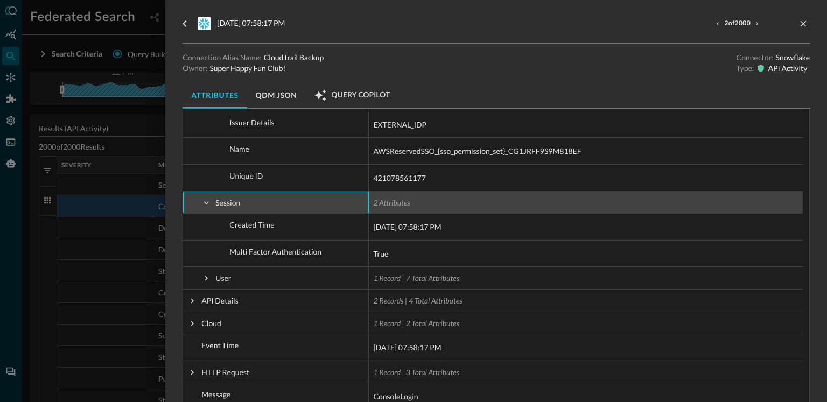
scroll to position [126, 0]
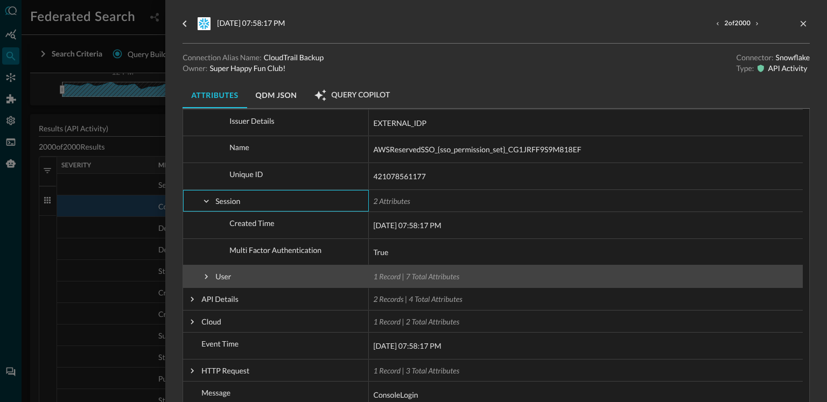
click at [206, 278] on span at bounding box center [206, 277] width 10 height 10
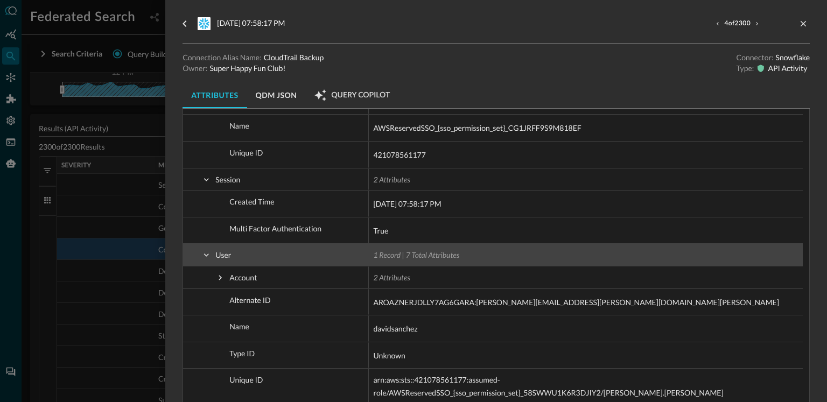
scroll to position [182, 0]
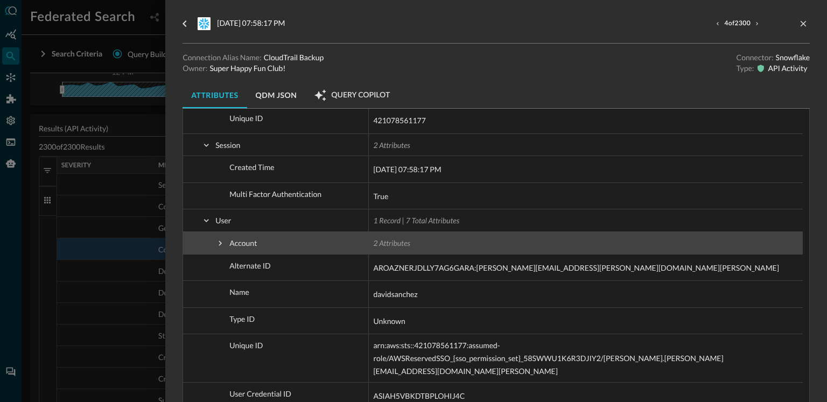
click at [220, 246] on span at bounding box center [220, 244] width 10 height 10
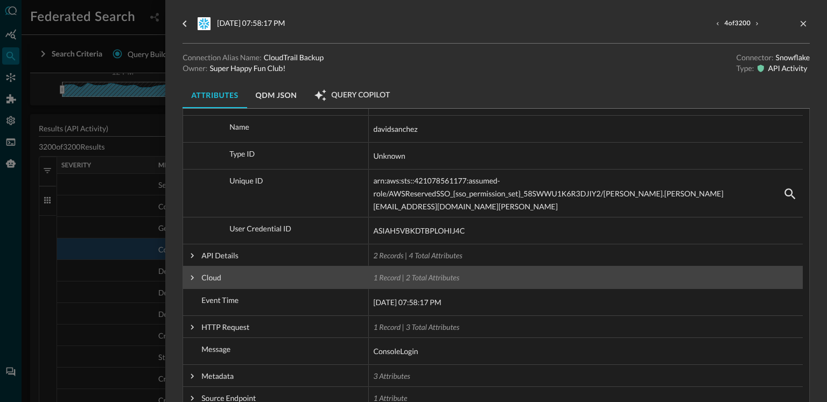
scroll to position [462, 0]
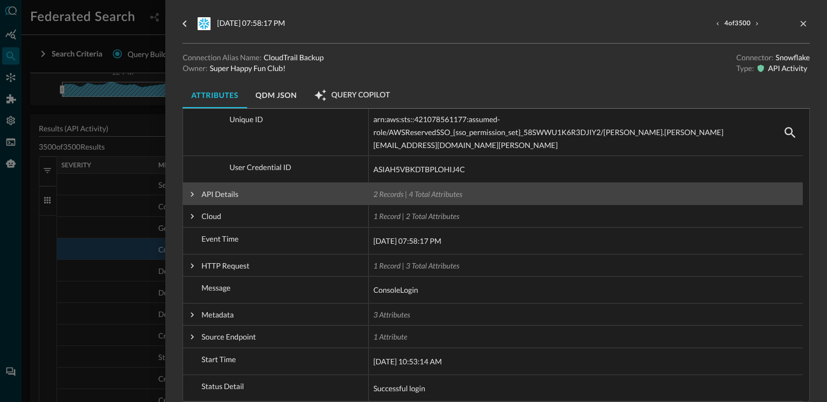
click at [192, 197] on span at bounding box center [192, 195] width 10 height 10
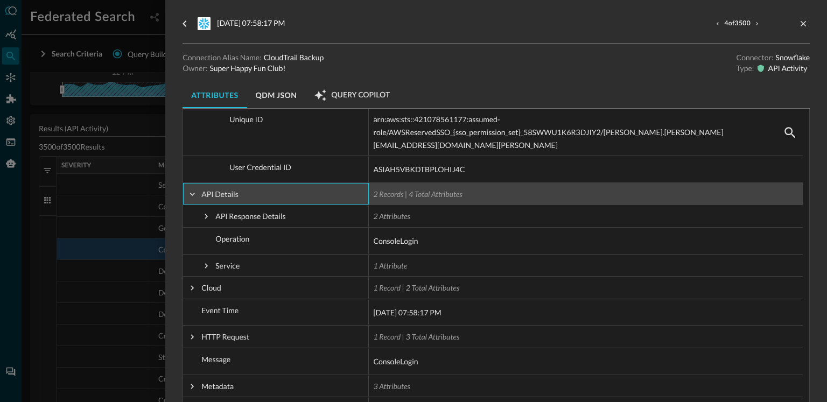
scroll to position [518, 0]
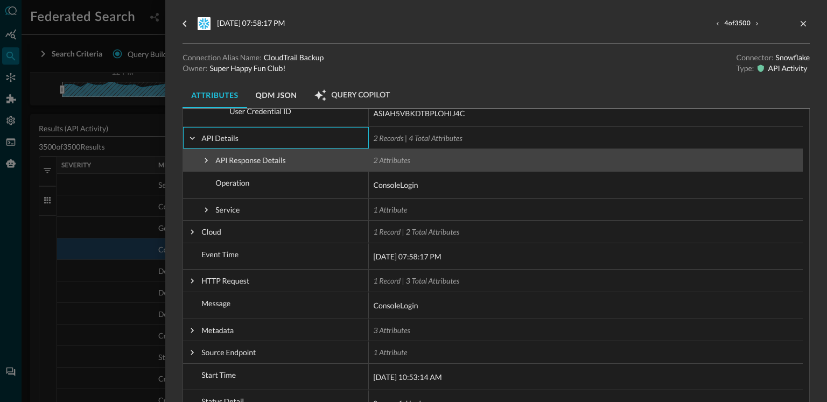
click at [207, 165] on span at bounding box center [206, 161] width 10 height 22
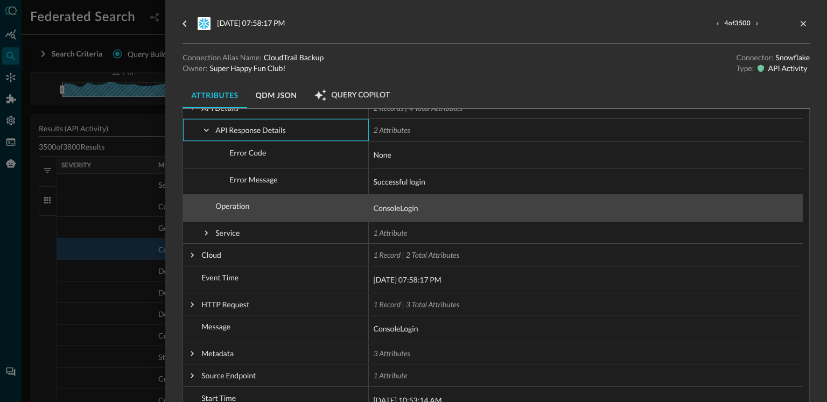
scroll to position [553, 0]
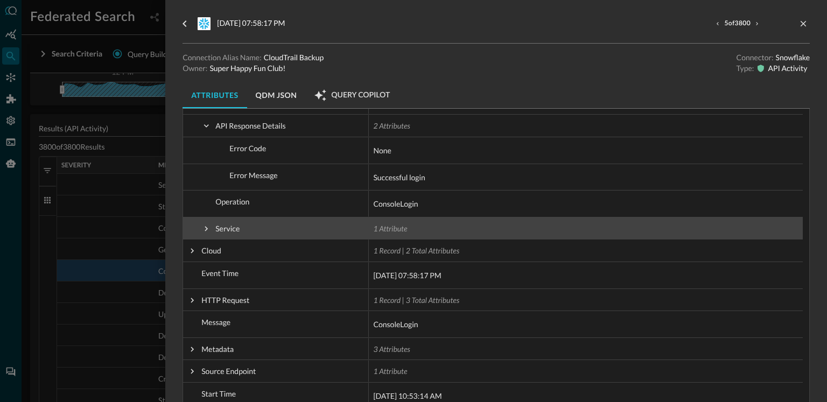
click at [208, 226] on span at bounding box center [206, 229] width 10 height 10
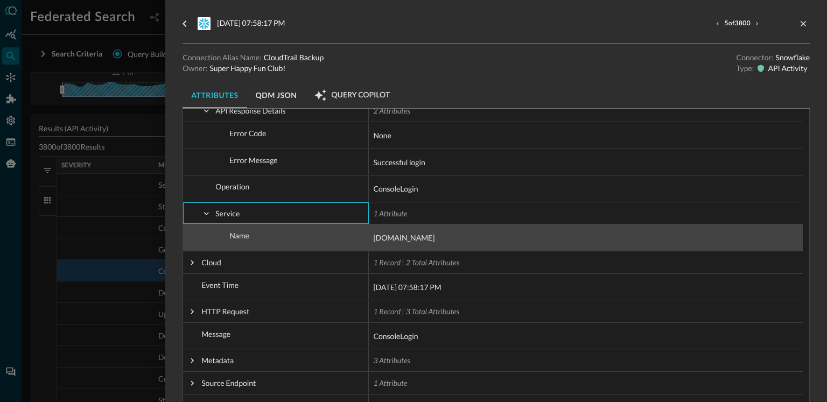
scroll to position [565, 0]
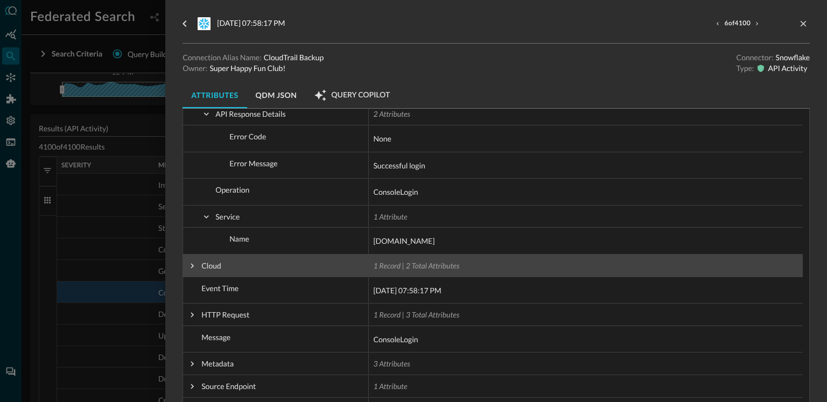
click at [192, 263] on span at bounding box center [192, 266] width 10 height 10
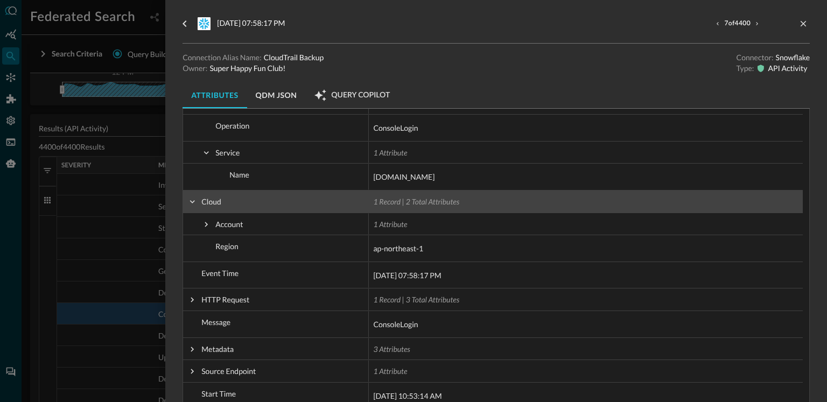
scroll to position [689, 0]
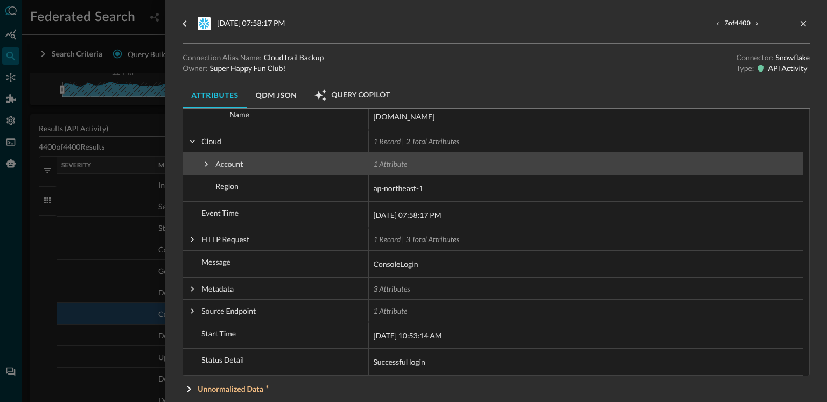
click at [204, 164] on span at bounding box center [206, 164] width 10 height 10
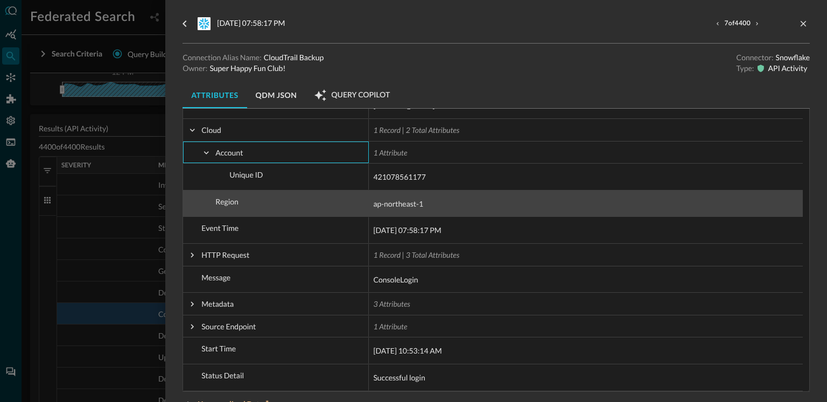
scroll to position [712, 0]
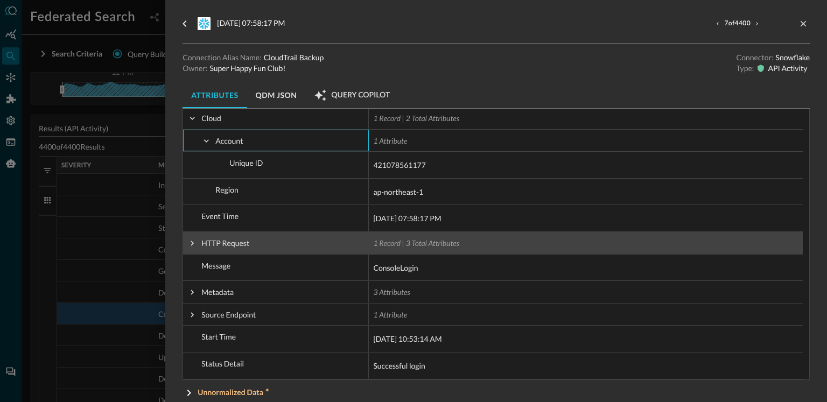
click at [190, 244] on span at bounding box center [192, 244] width 10 height 10
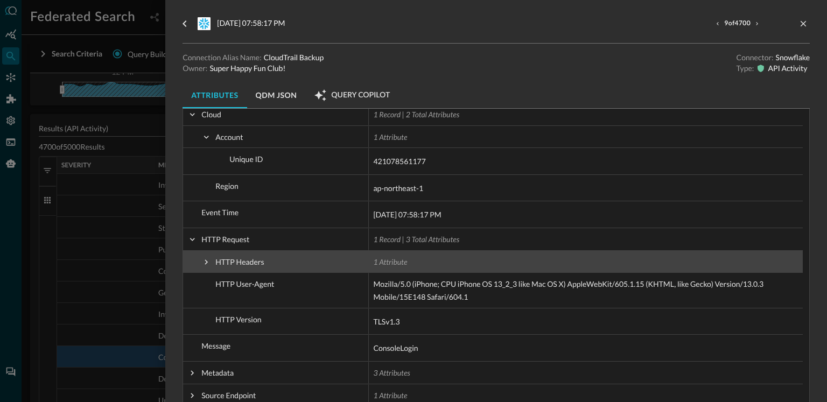
scroll to position [751, 0]
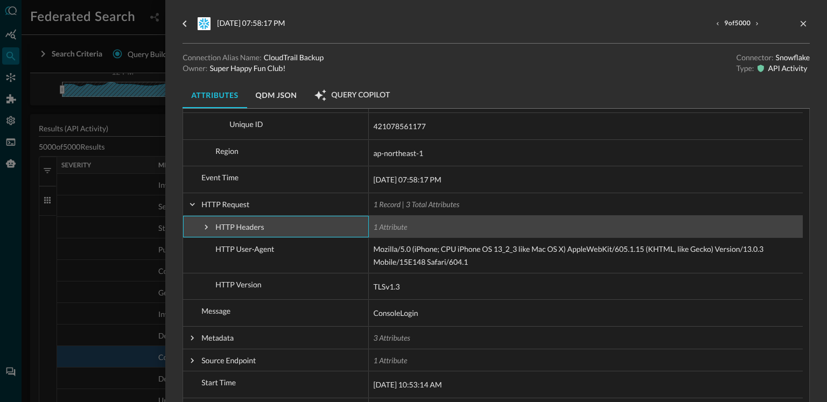
click at [207, 231] on span at bounding box center [206, 227] width 10 height 10
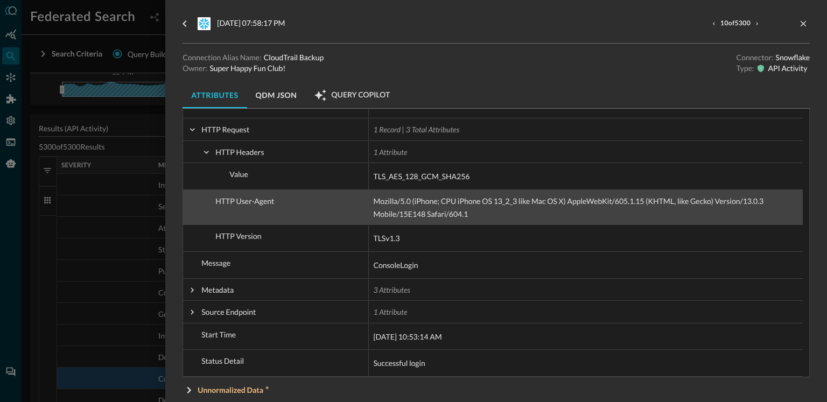
scroll to position [826, 0]
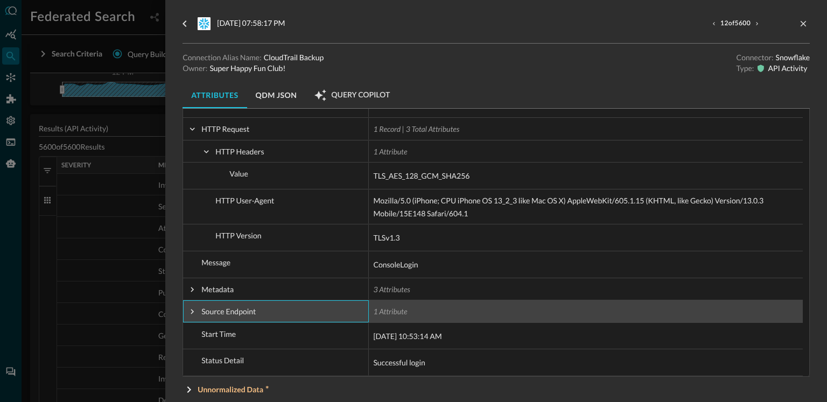
click at [195, 308] on span at bounding box center [192, 312] width 10 height 10
click at [195, 291] on span at bounding box center [192, 290] width 10 height 10
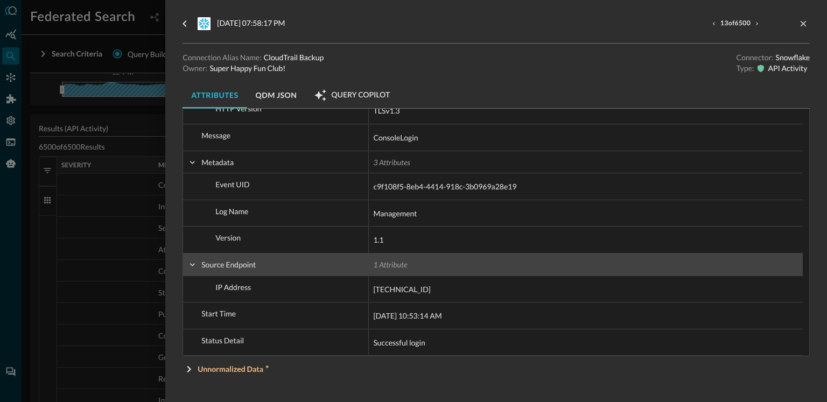
scroll to position [957, 0]
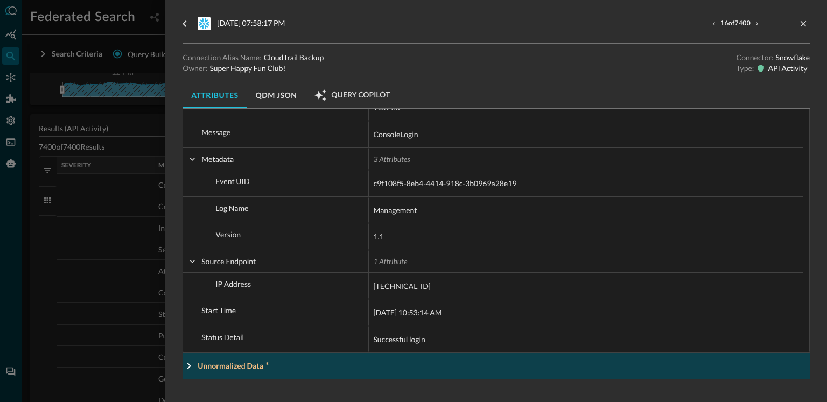
click at [220, 366] on p "Unnormalized Data" at bounding box center [233, 366] width 71 height 12
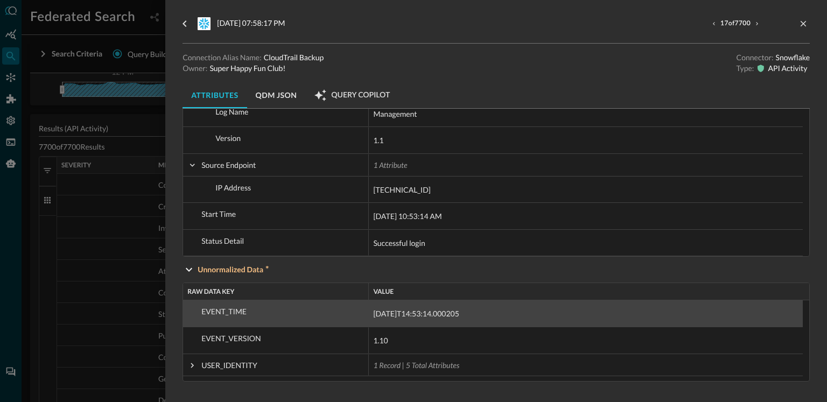
scroll to position [1056, 0]
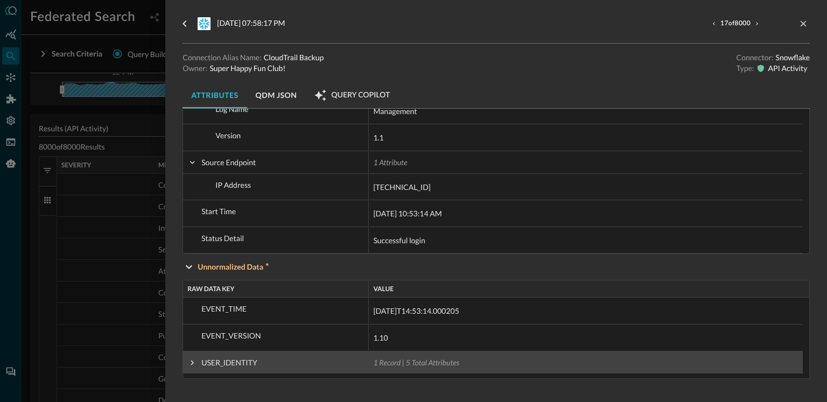
click at [193, 361] on span at bounding box center [192, 363] width 10 height 10
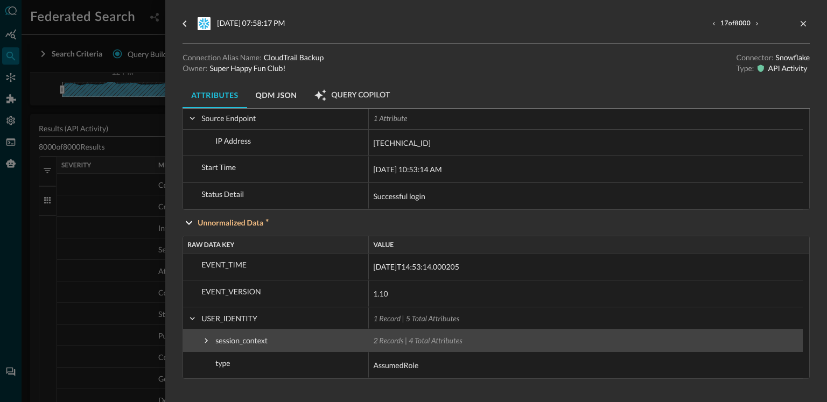
click at [206, 344] on span at bounding box center [206, 341] width 10 height 10
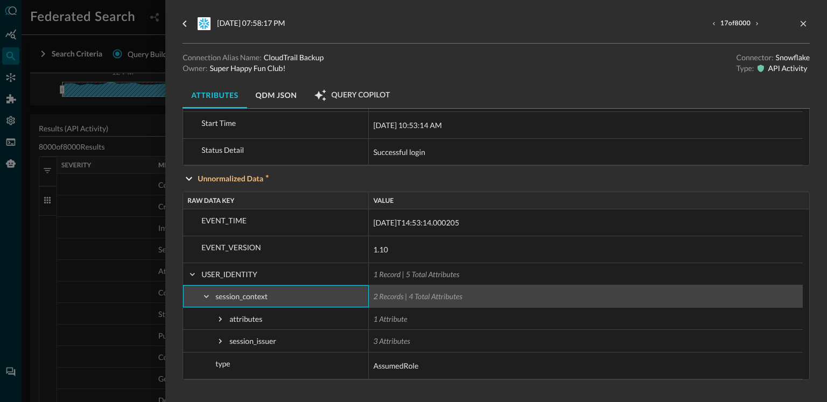
scroll to position [1145, 0]
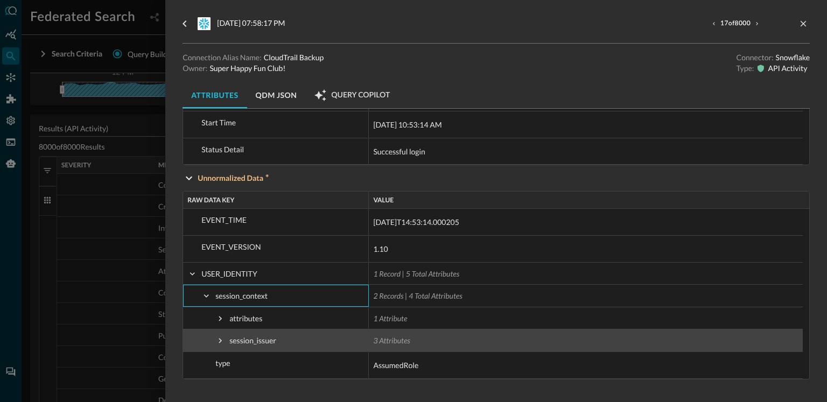
click at [216, 324] on span at bounding box center [220, 319] width 10 height 22
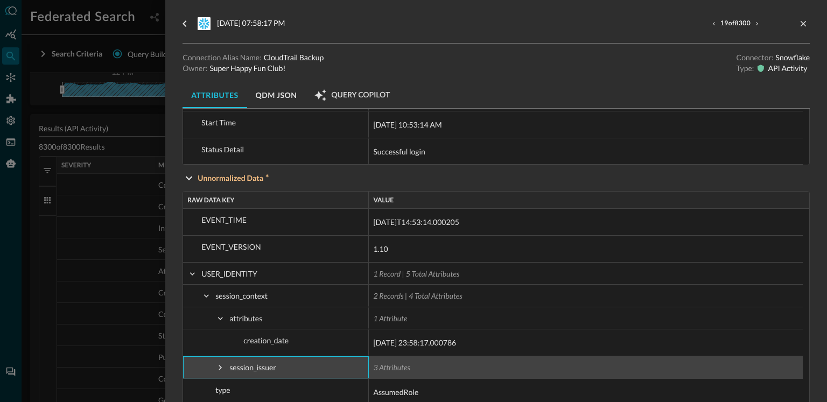
click at [217, 359] on span at bounding box center [220, 368] width 10 height 22
checkbox input "true"
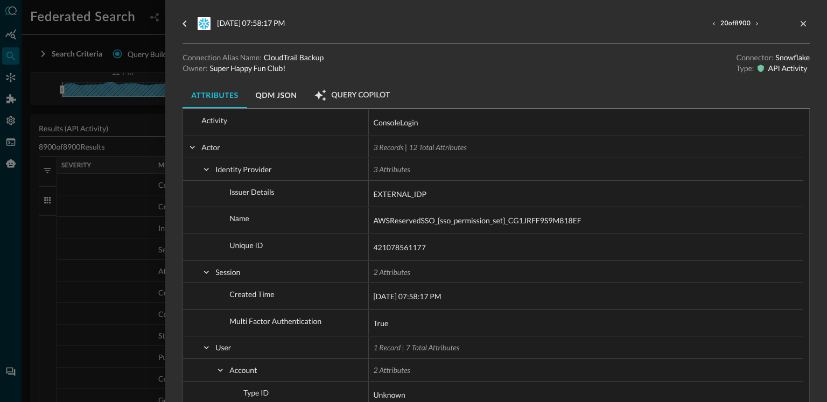
scroll to position [0, 0]
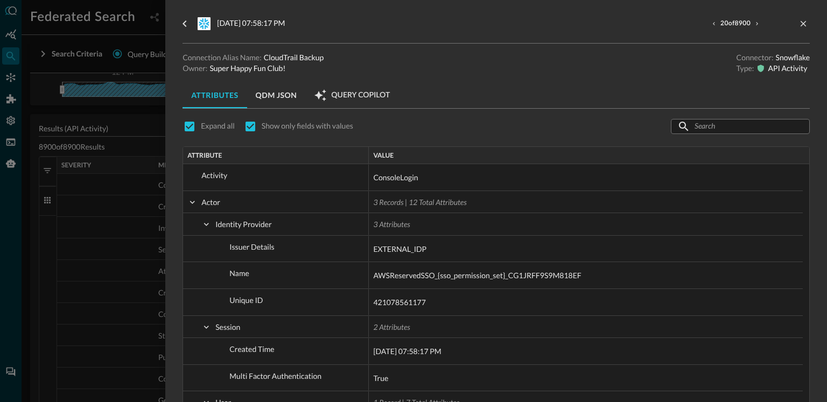
click at [68, 247] on div at bounding box center [413, 201] width 827 height 402
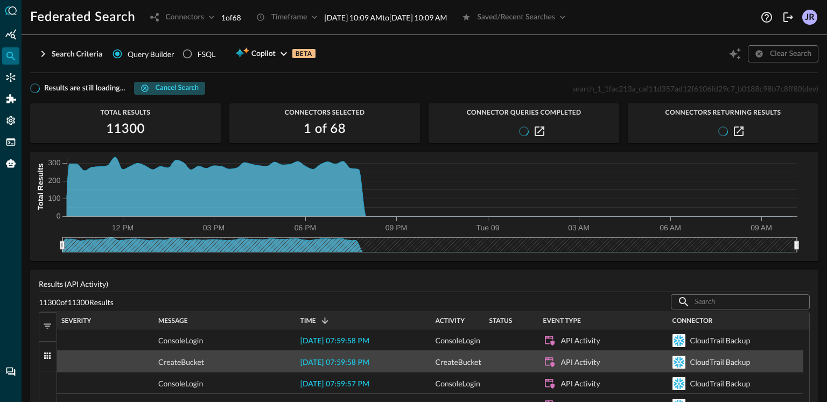
click at [166, 89] on div "Cancel search" at bounding box center [177, 88] width 43 height 12
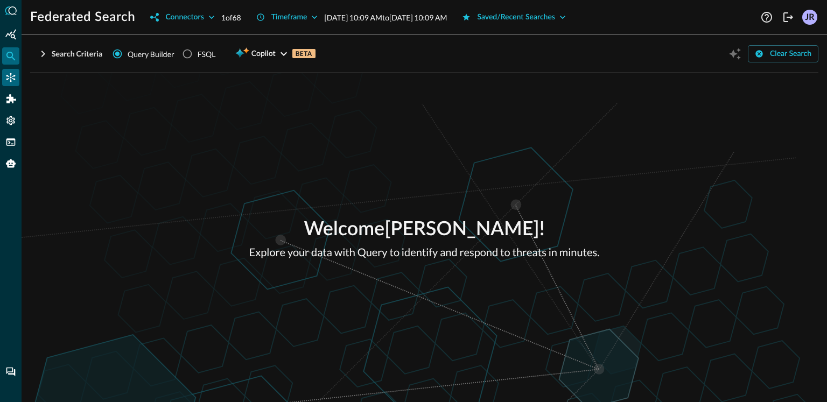
click at [9, 76] on icon "Connectors" at bounding box center [10, 77] width 11 height 11
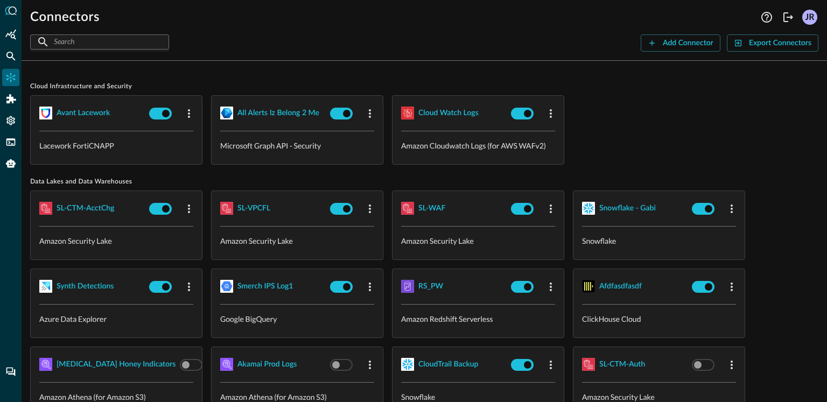
click at [618, 149] on div "Avant Lacework Lacework FortiCNAPP all alerts iz belong 2 me Microsoft Graph AP…" at bounding box center [424, 129] width 789 height 69
click at [17, 119] on div "Settings" at bounding box center [10, 120] width 17 height 17
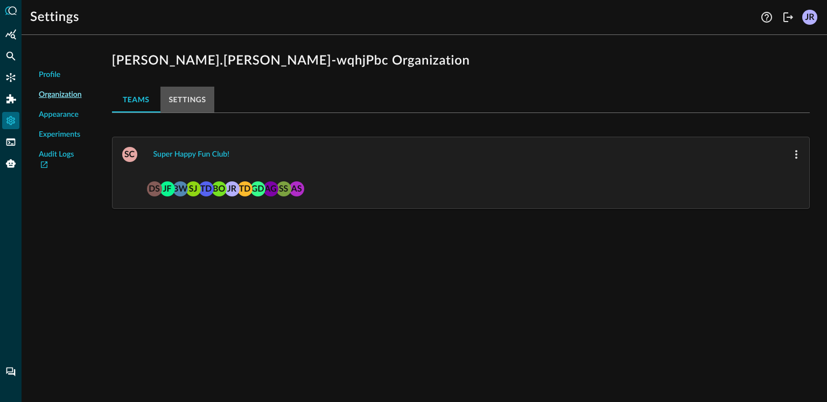
click at [184, 102] on button "Settings" at bounding box center [188, 100] width 54 height 26
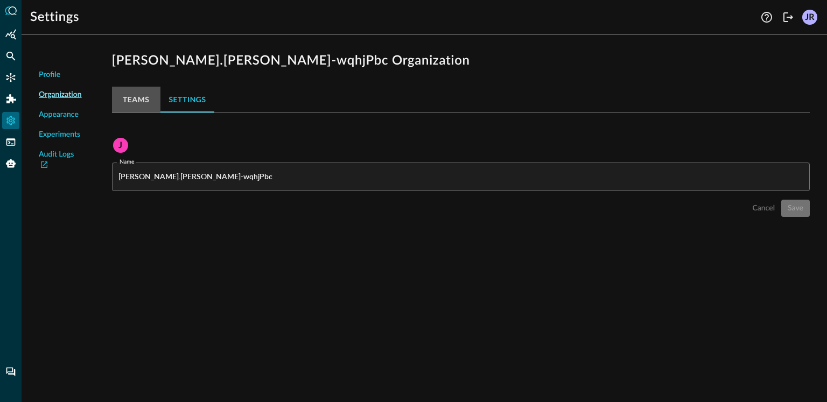
click at [130, 103] on button "Teams" at bounding box center [136, 100] width 48 height 26
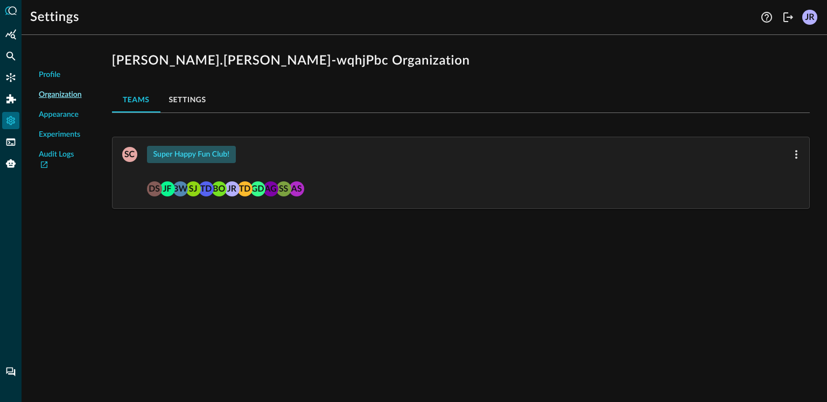
click at [183, 150] on div "Super Happy Fun Club!" at bounding box center [192, 154] width 76 height 13
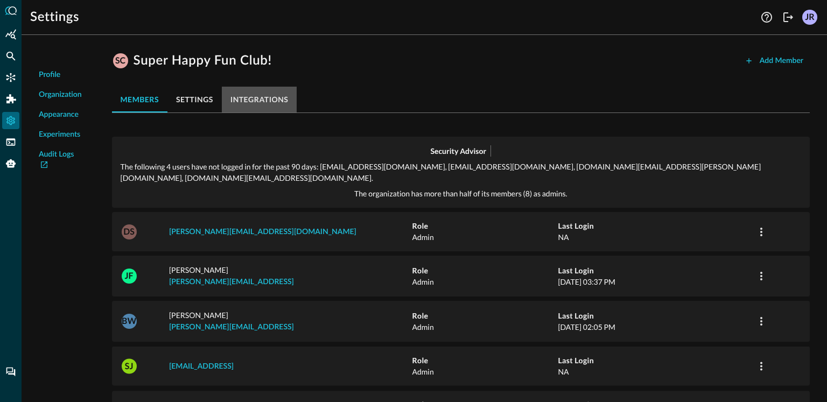
click at [248, 107] on button "integrations" at bounding box center [259, 100] width 75 height 26
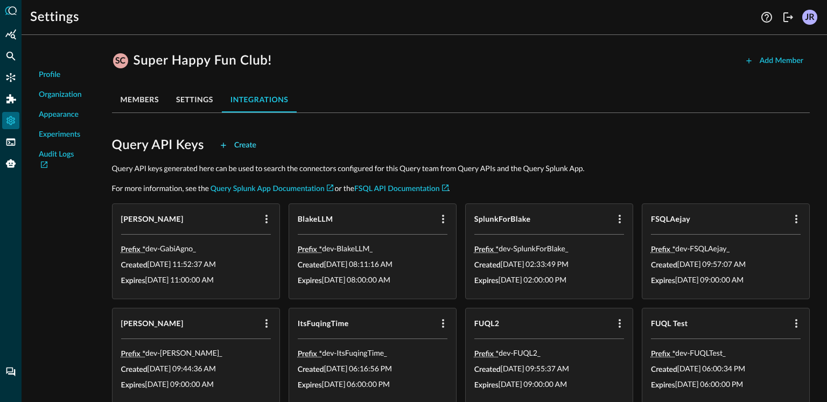
click at [248, 147] on div "Create" at bounding box center [245, 145] width 22 height 13
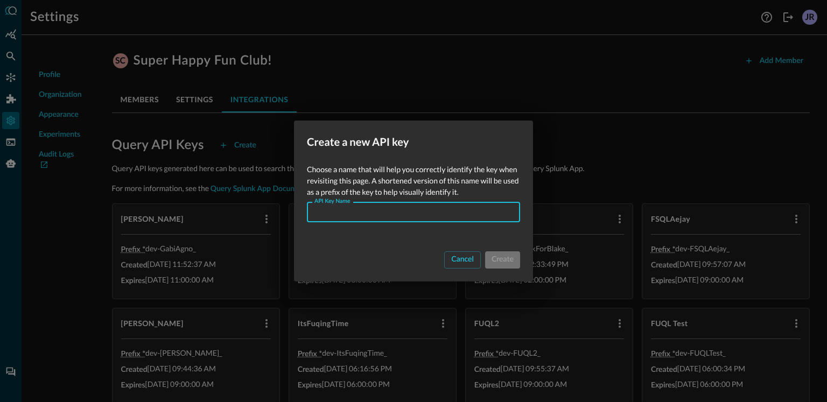
click at [394, 204] on input "API Key Name" at bounding box center [417, 212] width 207 height 20
type input "SplunkSFBlog"
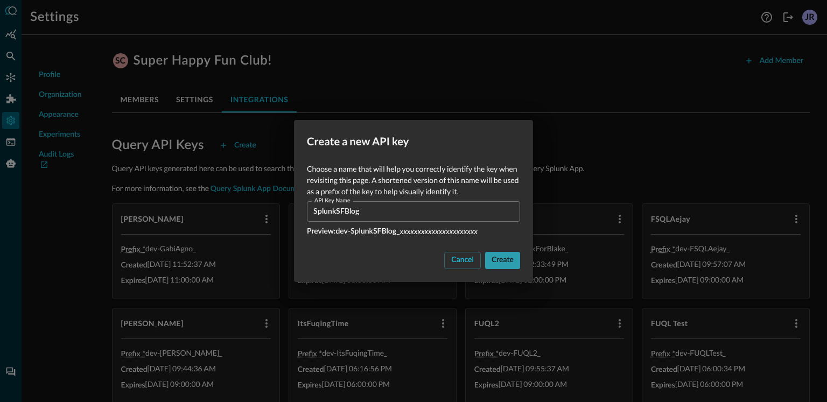
click at [496, 266] on div "Create" at bounding box center [503, 260] width 22 height 13
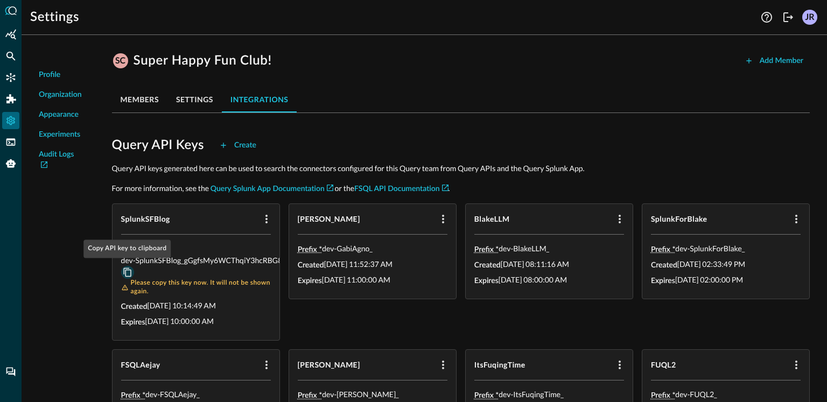
click at [129, 272] on icon "Copy API key to clipboard" at bounding box center [128, 273] width 10 height 10
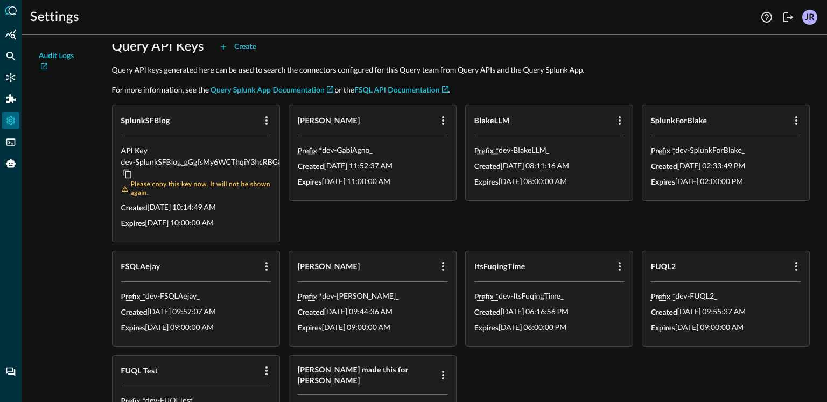
scroll to position [100, 0]
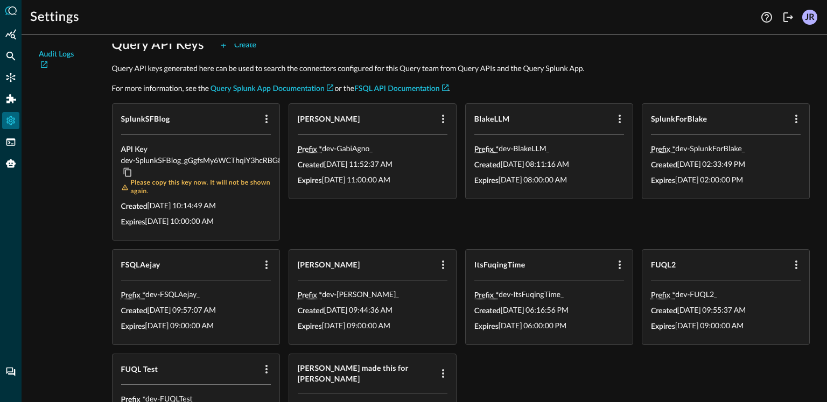
click at [407, 231] on div "Gabi Agno Prefix * dev-GabiAgno _ Created 2025-08-11 11:52:37 AM Expires 2026-0…" at bounding box center [373, 171] width 168 height 137
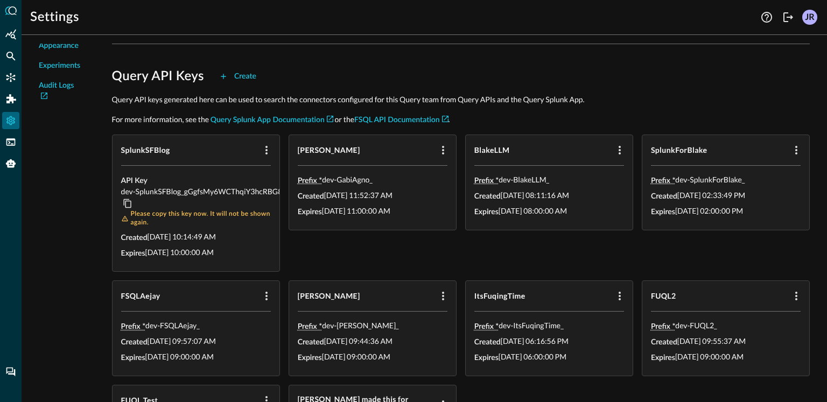
scroll to position [0, 0]
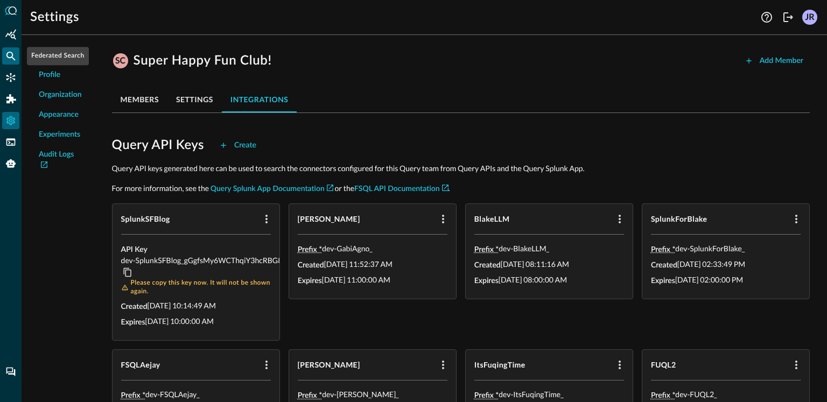
click at [11, 59] on icon "Federated Search" at bounding box center [10, 56] width 11 height 11
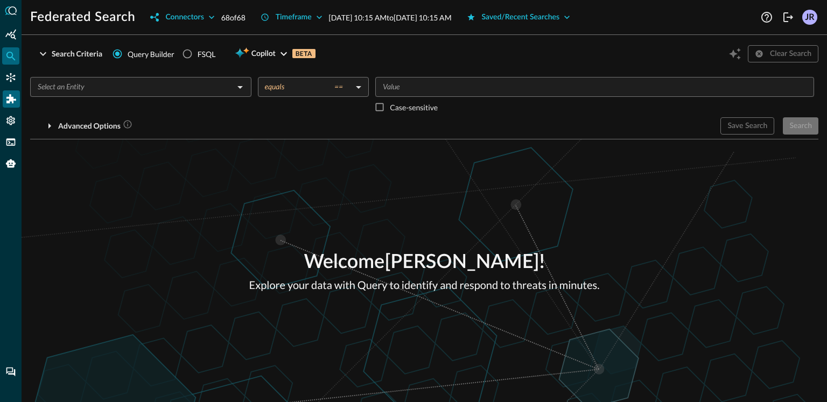
click at [20, 100] on div at bounding box center [11, 201] width 22 height 402
click at [16, 82] on div "Connectors" at bounding box center [10, 77] width 17 height 17
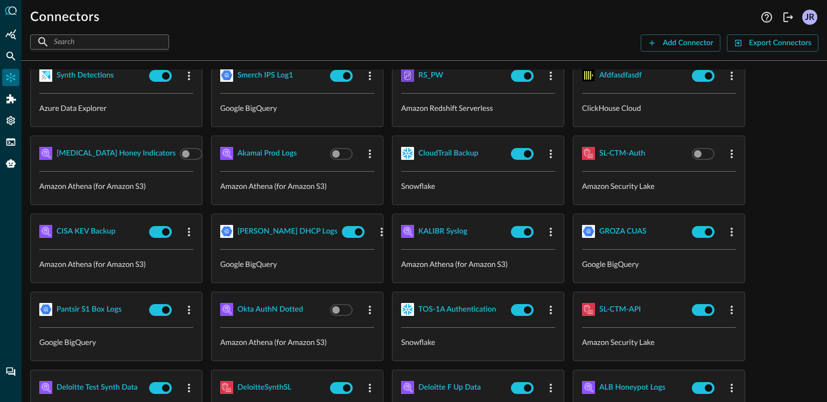
scroll to position [222, 0]
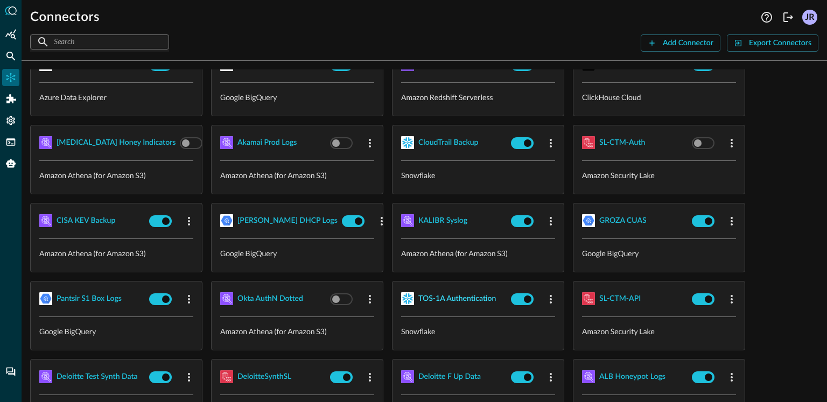
click at [456, 294] on div "TOS-1A Authentication" at bounding box center [458, 298] width 78 height 13
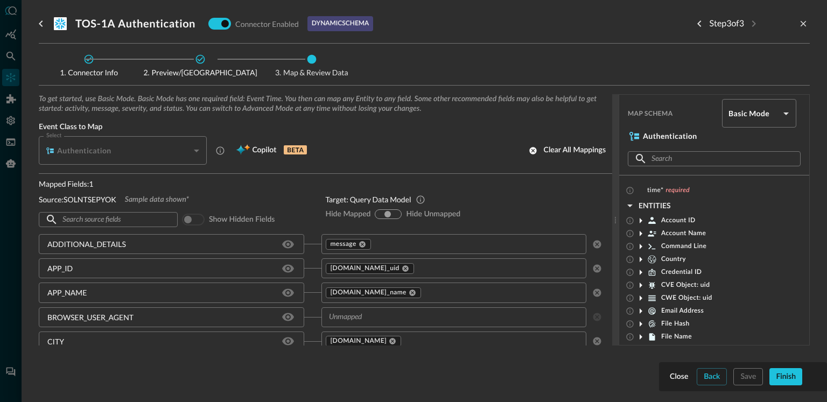
click at [147, 29] on h3 "TOS-1A Authentication" at bounding box center [135, 23] width 120 height 13
copy div "TOS-1A Authentication"
click at [800, 29] on div "Step 3 of 3" at bounding box center [750, 24] width 119 height 22
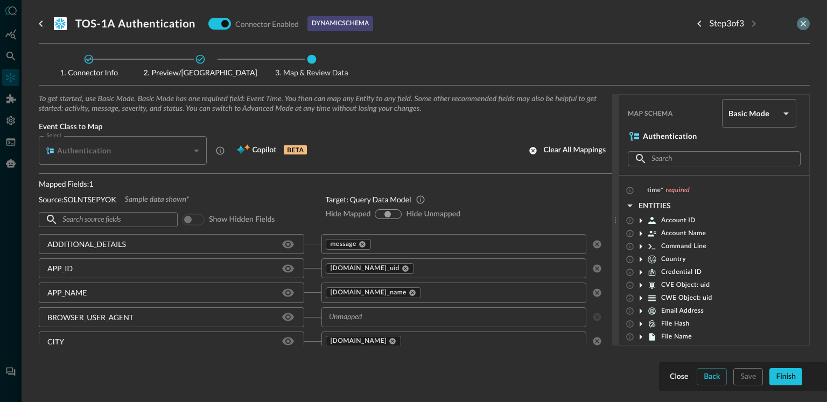
click at [805, 26] on icon "close-drawer" at bounding box center [804, 24] width 10 height 10
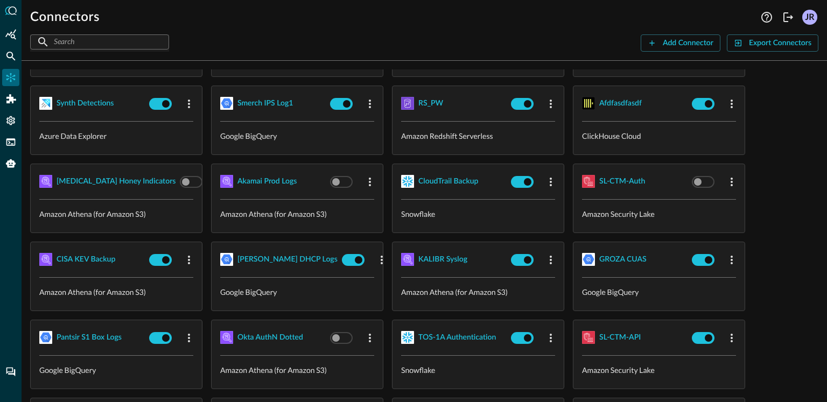
scroll to position [183, 0]
click at [441, 182] on div "CloudTrail Backup" at bounding box center [449, 182] width 60 height 13
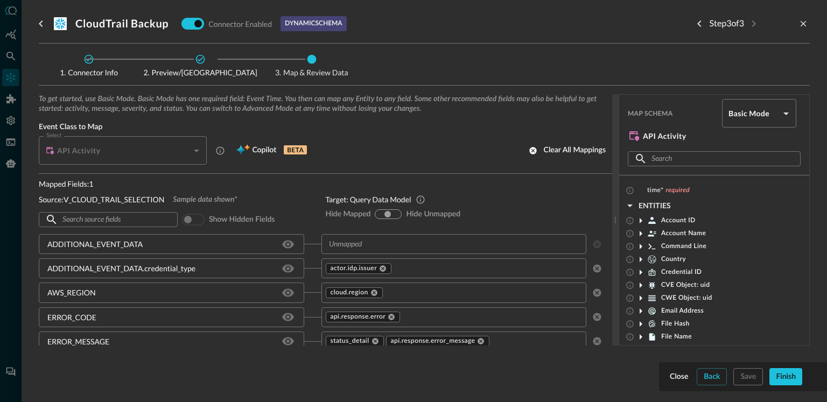
click at [107, 18] on h3 "CloudTrail Backup" at bounding box center [121, 23] width 93 height 13
copy div "CloudTrail Backup"
click at [805, 26] on icon "close-drawer" at bounding box center [804, 24] width 10 height 10
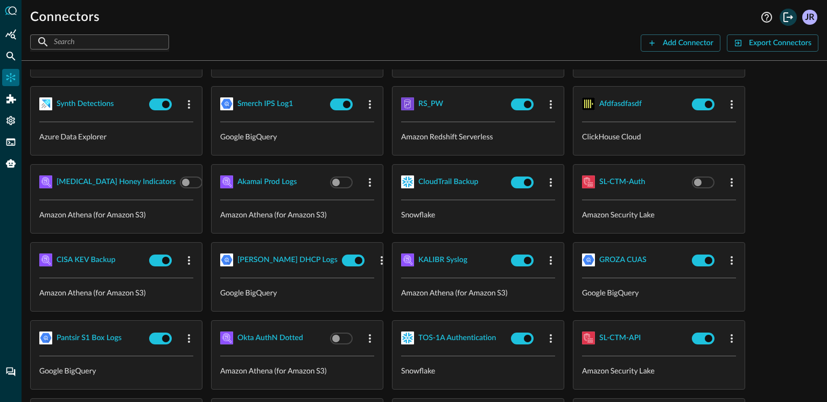
click at [788, 20] on icon "Logout" at bounding box center [788, 17] width 13 height 13
